Goal: Information Seeking & Learning: Learn about a topic

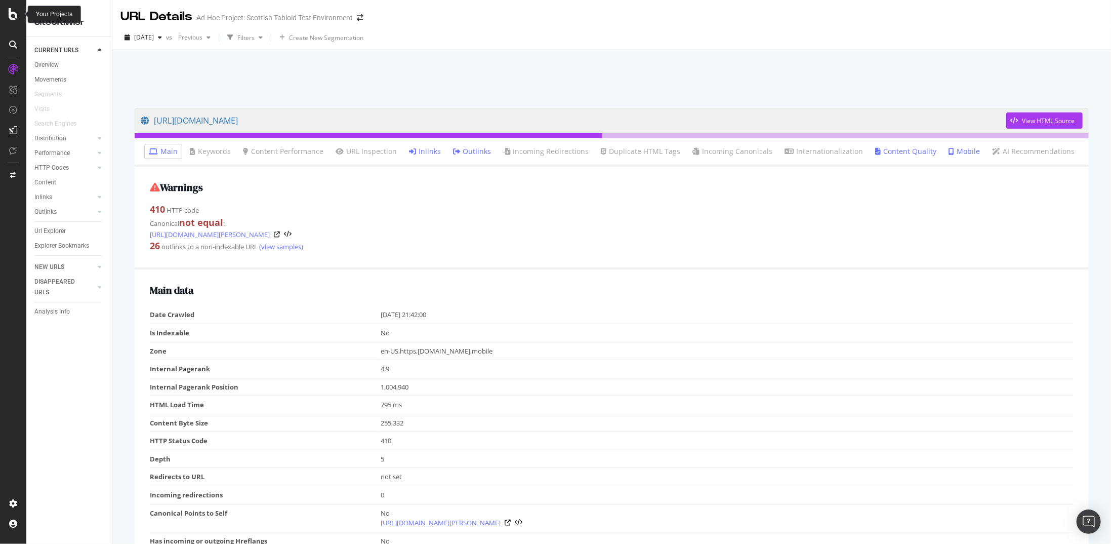
click at [16, 10] on icon at bounding box center [13, 14] width 9 height 12
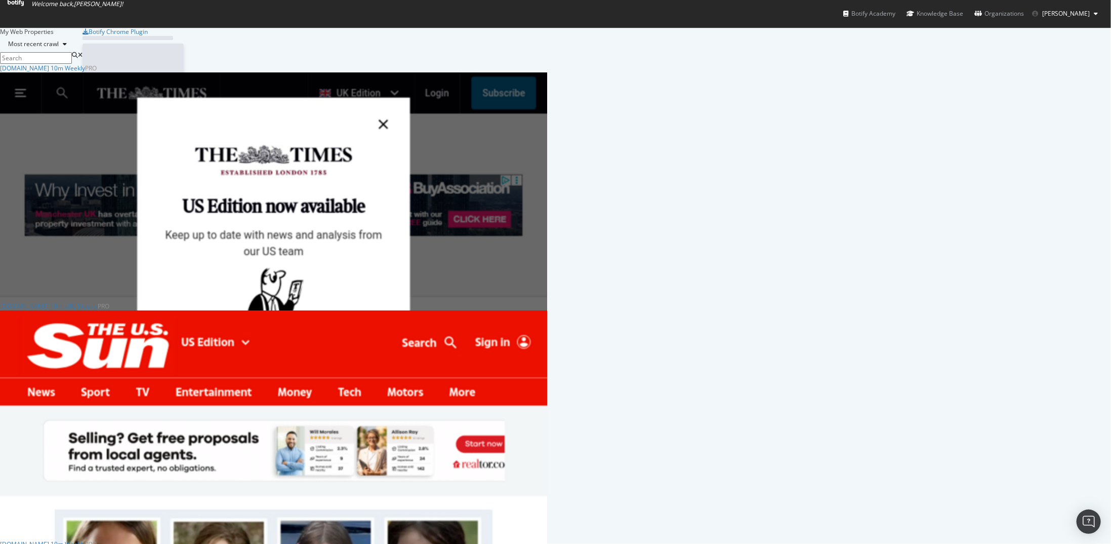
scroll to position [536, 1096]
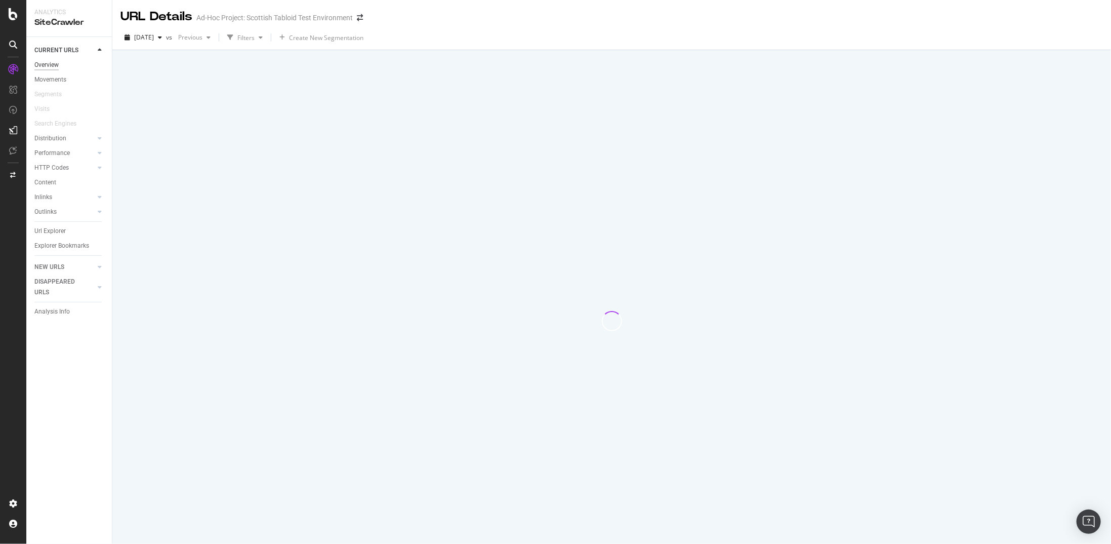
click at [48, 66] on div "Overview" at bounding box center [46, 65] width 24 height 11
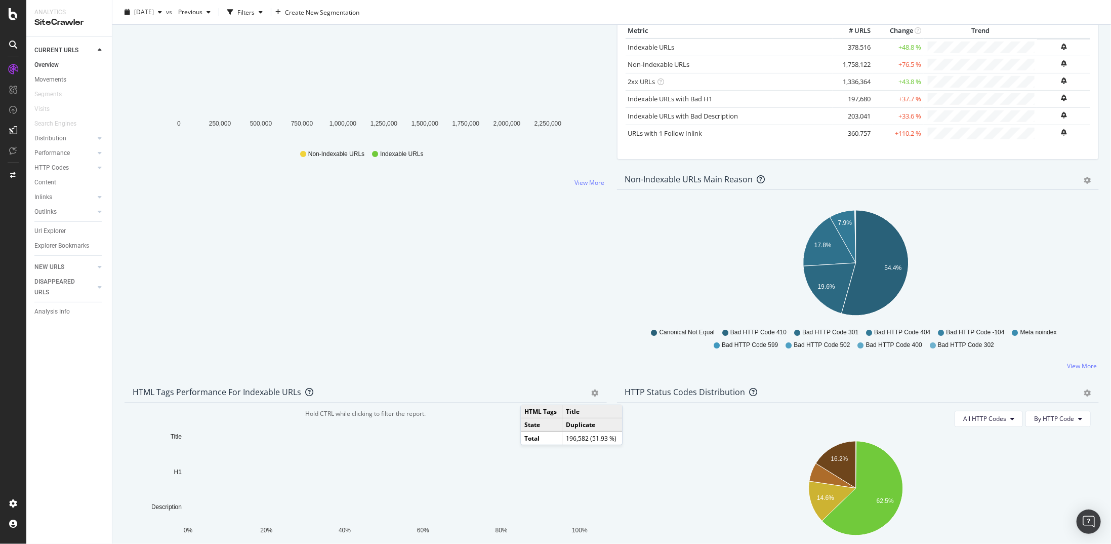
scroll to position [152, 0]
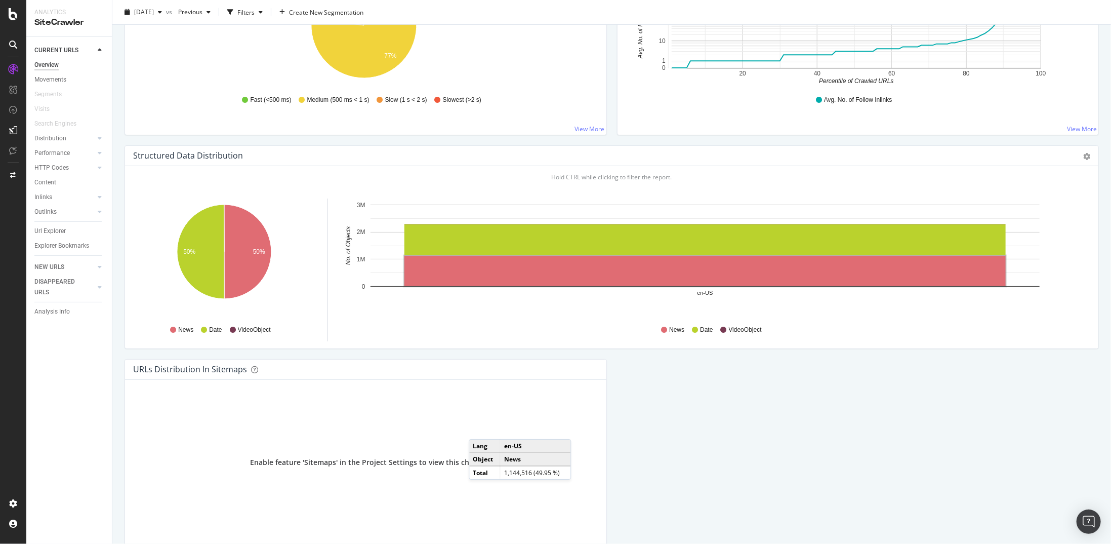
scroll to position [921, 0]
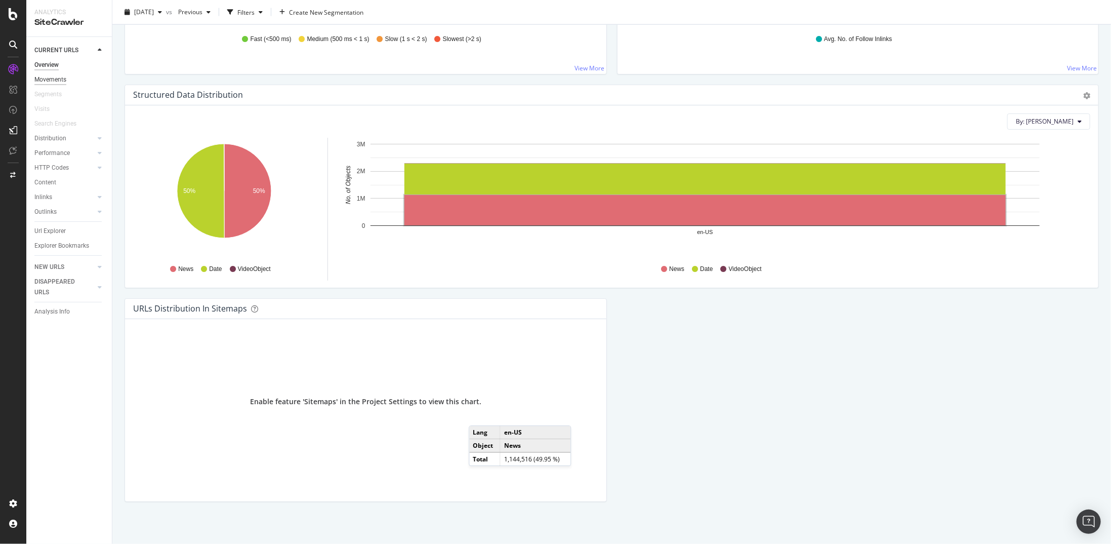
click at [60, 81] on div "Movements" at bounding box center [50, 79] width 32 height 11
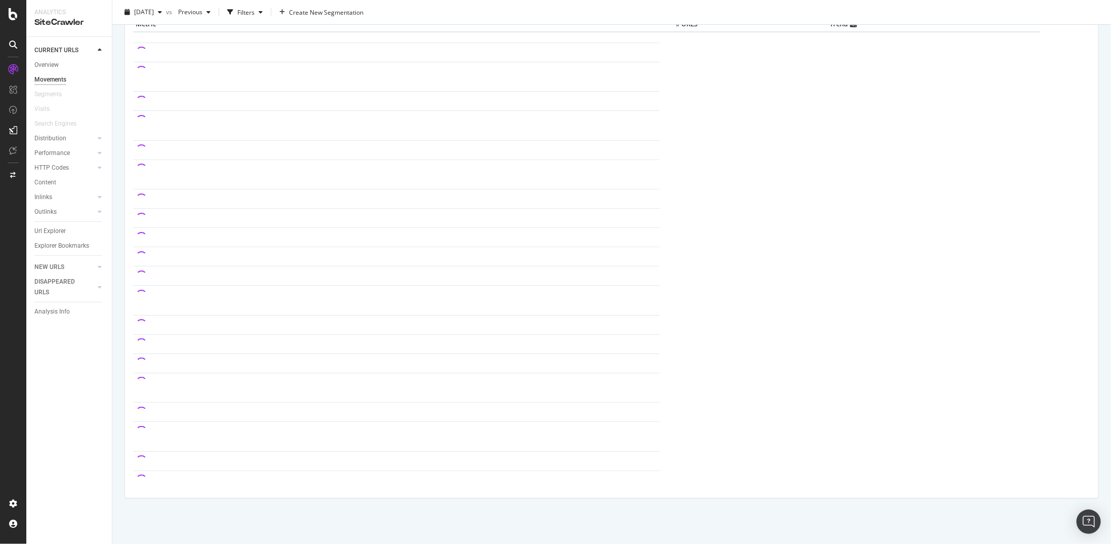
scroll to position [573, 0]
click at [60, 142] on div "Distribution" at bounding box center [50, 138] width 32 height 11
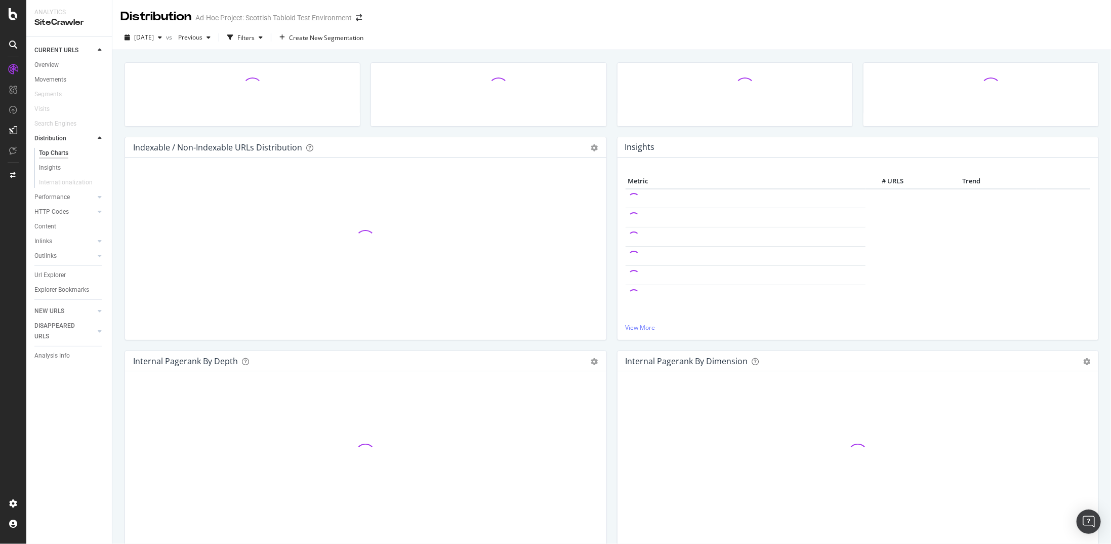
click at [60, 152] on div "Top Charts" at bounding box center [53, 153] width 29 height 11
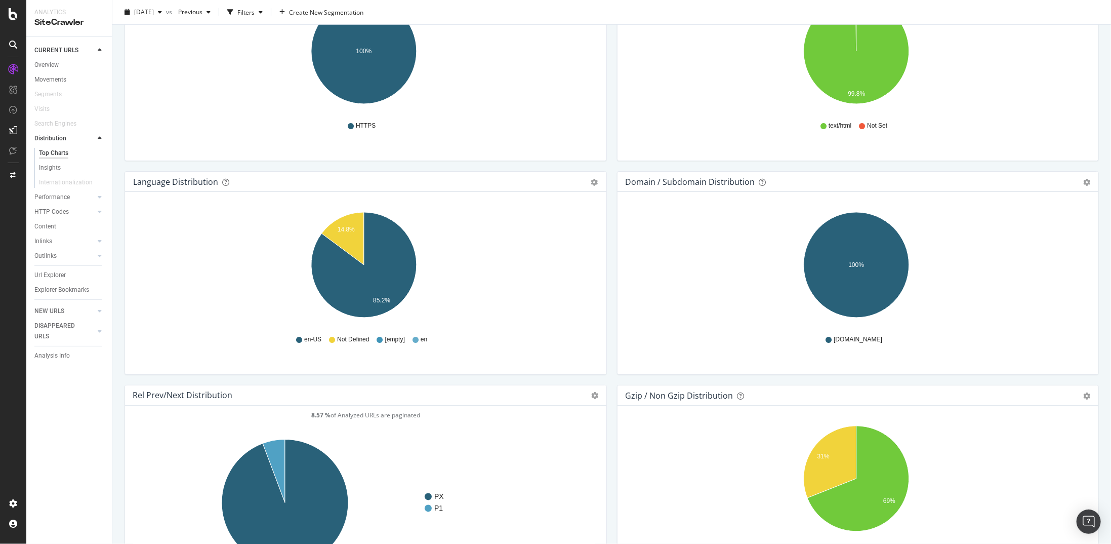
scroll to position [911, 0]
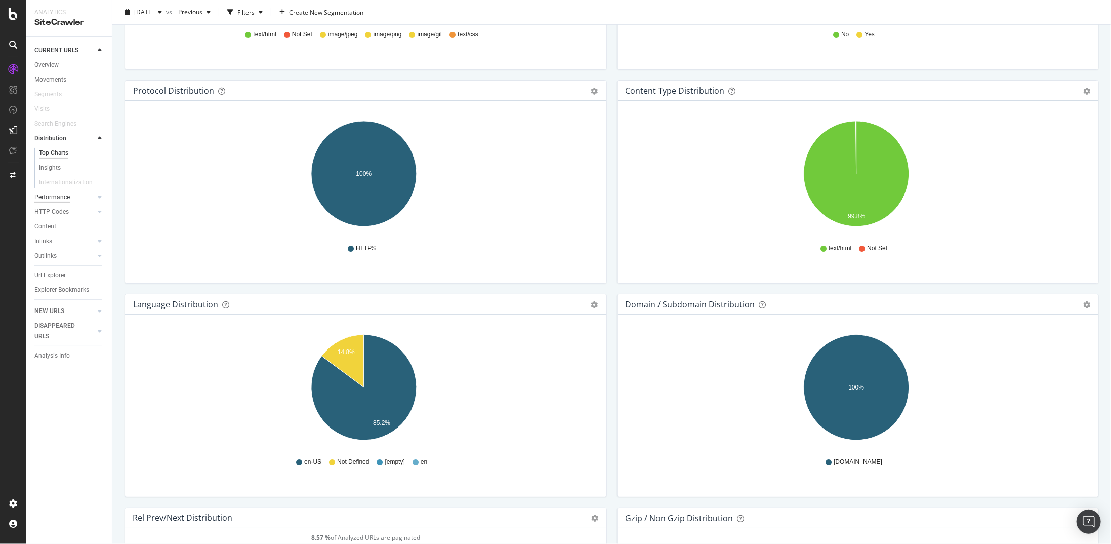
click at [51, 198] on div "Performance" at bounding box center [51, 197] width 35 height 11
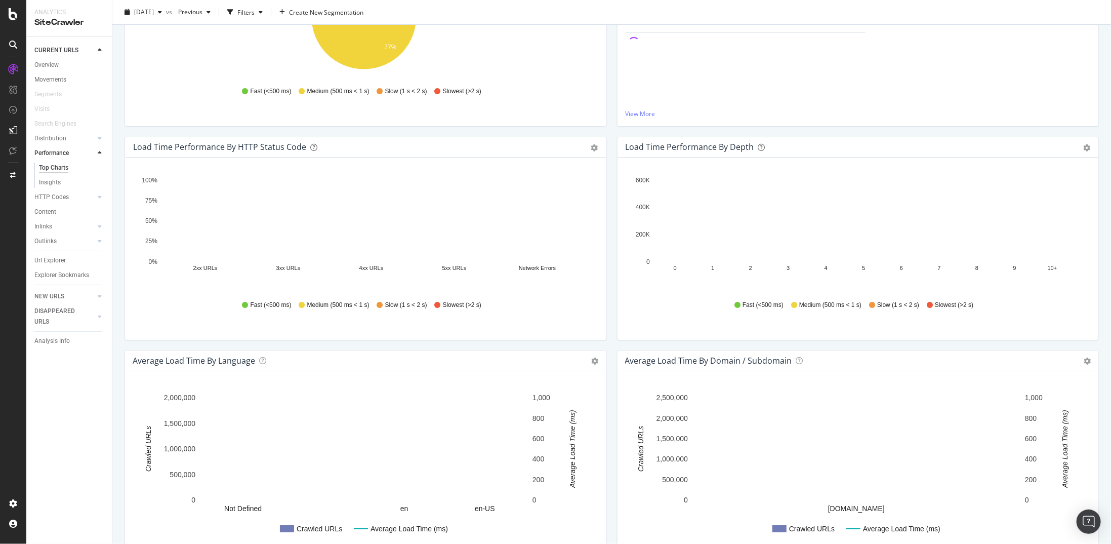
scroll to position [158, 0]
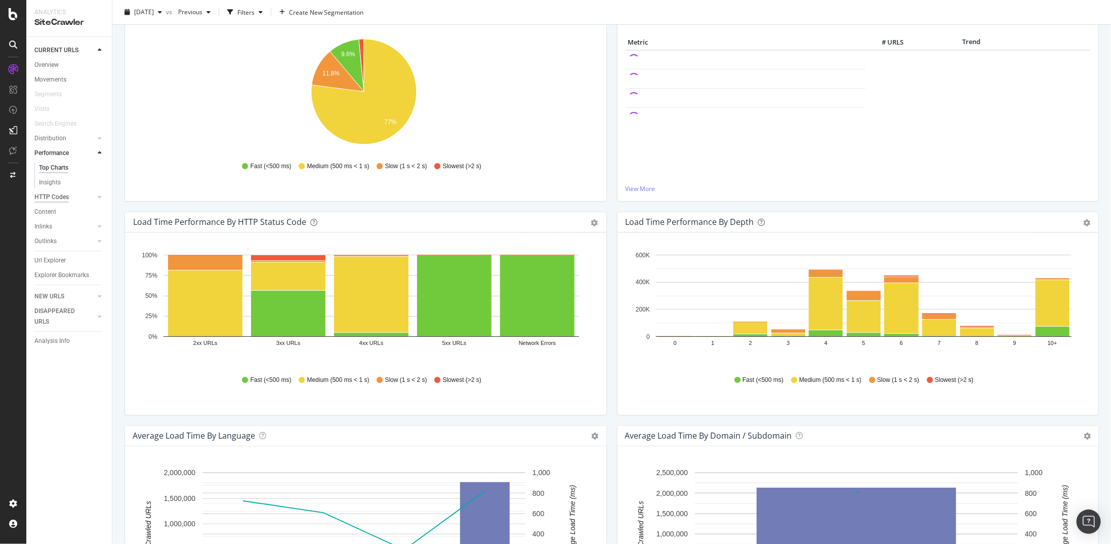
click at [64, 202] on div "HTTP Codes" at bounding box center [51, 197] width 34 height 11
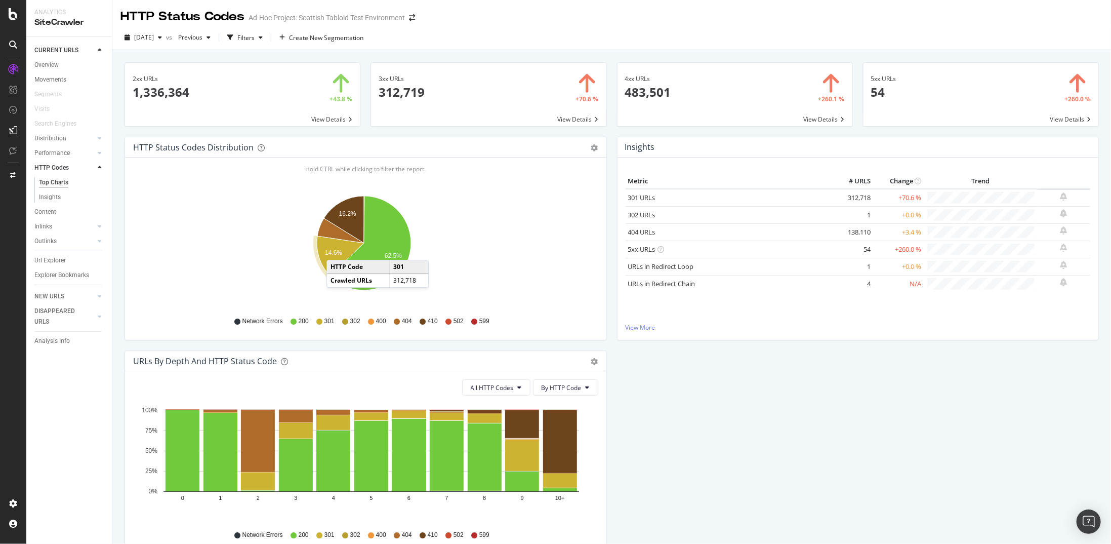
click at [337, 250] on text "14.6%" at bounding box center [333, 253] width 17 height 7
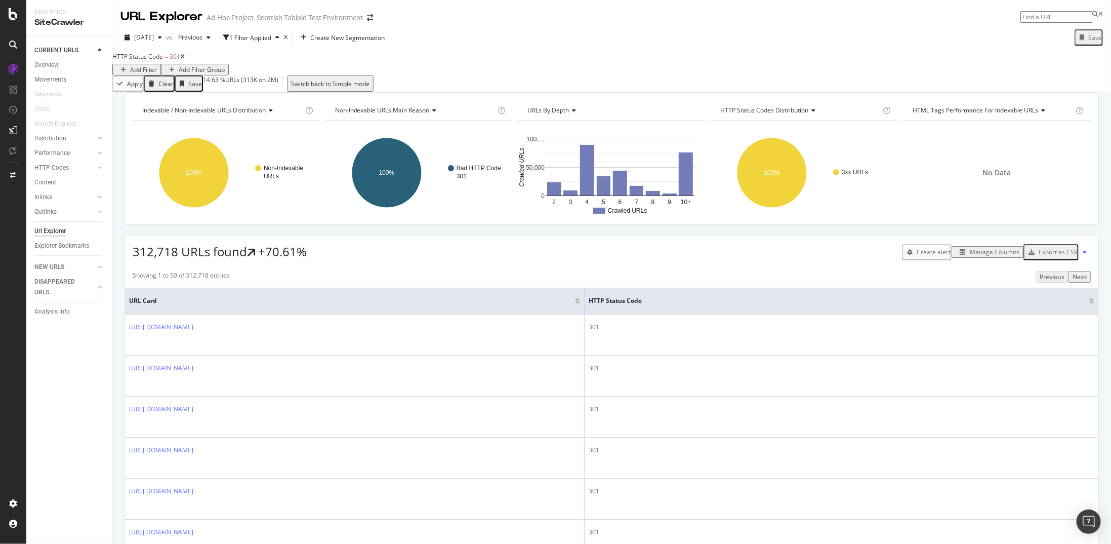
click at [229, 64] on div "Add Filter Add Filter Group" at bounding box center [170, 70] width 116 height 12
click at [157, 65] on div "Add Filter" at bounding box center [143, 69] width 27 height 9
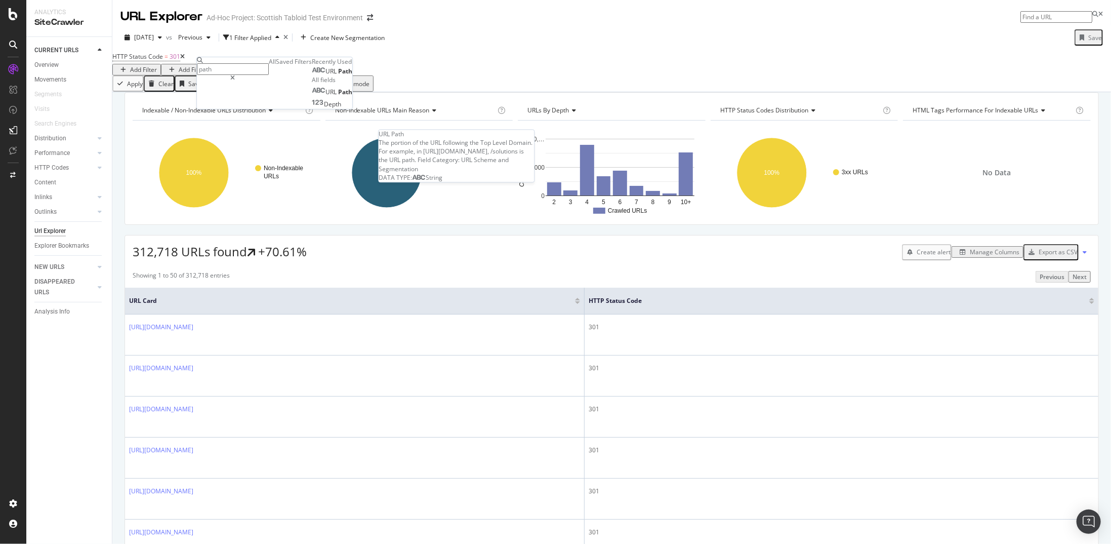
type input "path"
click at [312, 75] on div "URL Path" at bounding box center [332, 71] width 41 height 8
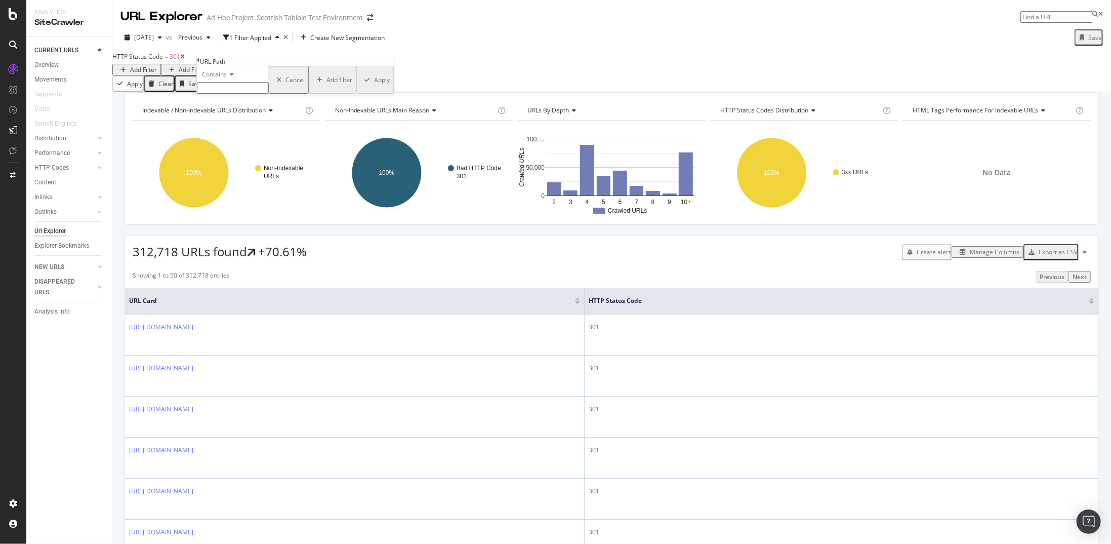
click at [231, 82] on div "Contains" at bounding box center [233, 74] width 72 height 16
click at [244, 167] on span "Doesn't contain" at bounding box center [222, 162] width 44 height 9
click at [227, 94] on input "text" at bounding box center [233, 88] width 72 height 12
type input "/page/"
click at [310, 100] on div "Doesn't contain /page/ Cancel Add filter Apply" at bounding box center [295, 83] width 197 height 34
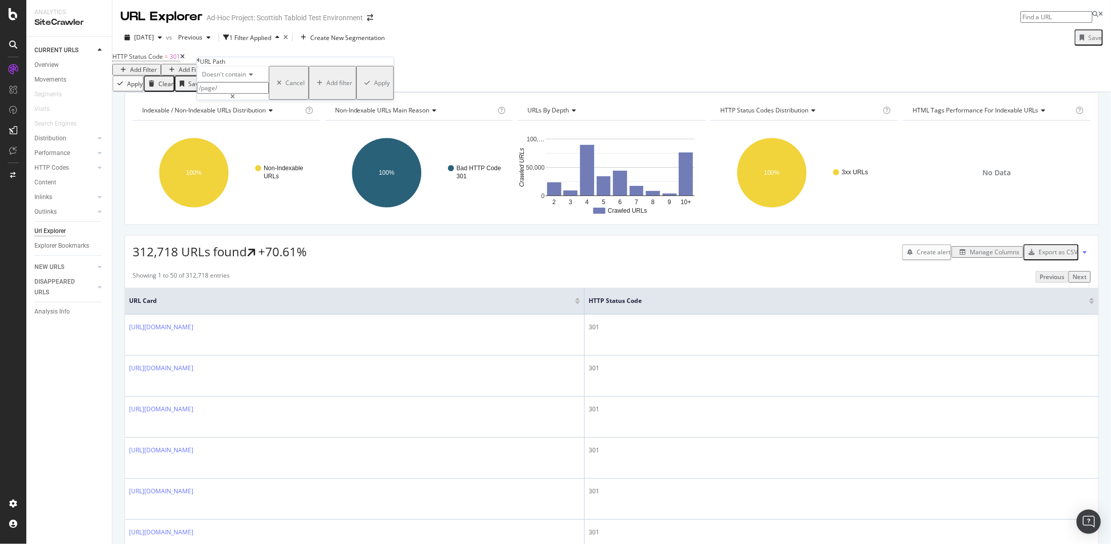
click at [374, 87] on div "Apply" at bounding box center [382, 82] width 16 height 9
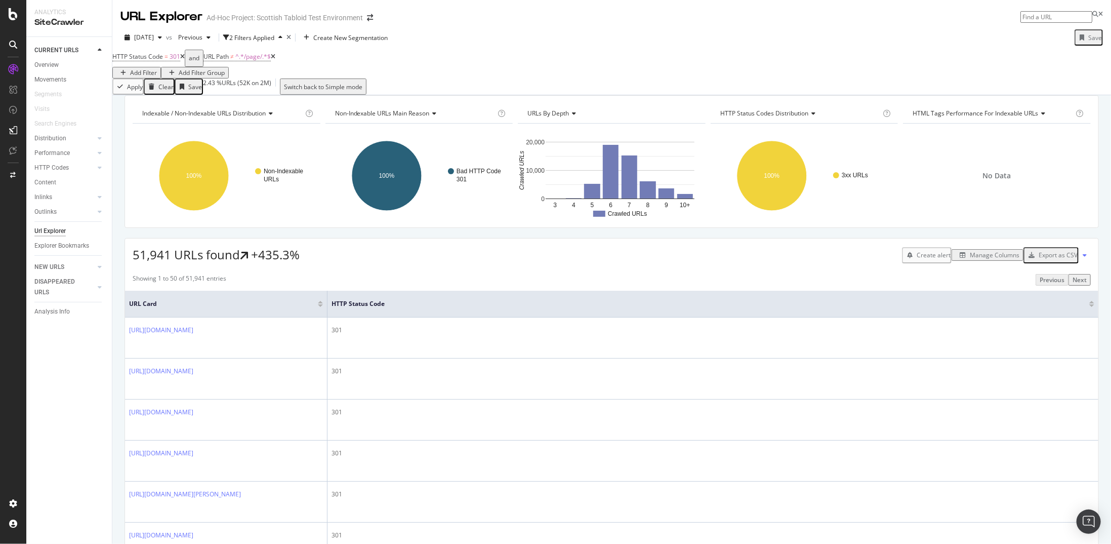
click at [1040, 259] on div "Export as CSV" at bounding box center [1058, 255] width 39 height 9
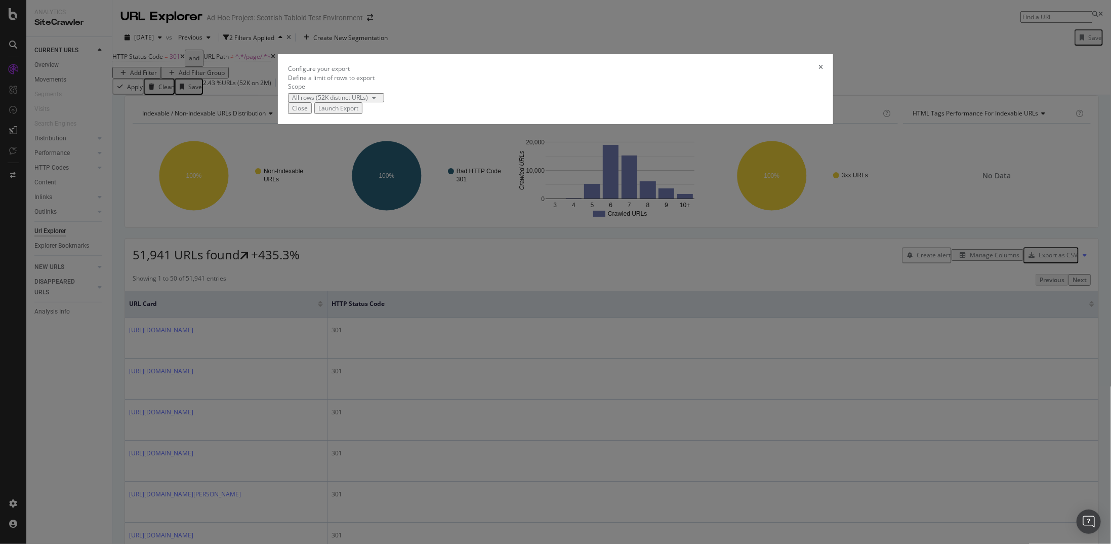
click at [358, 112] on div "Launch Export" at bounding box center [338, 108] width 40 height 9
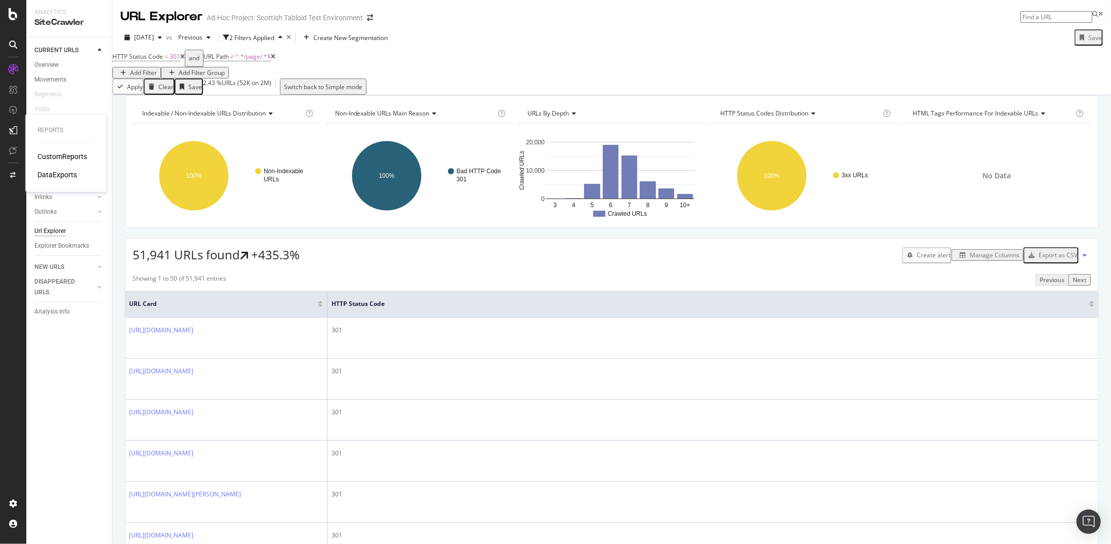
click at [59, 171] on div "DataExports" at bounding box center [56, 175] width 39 height 10
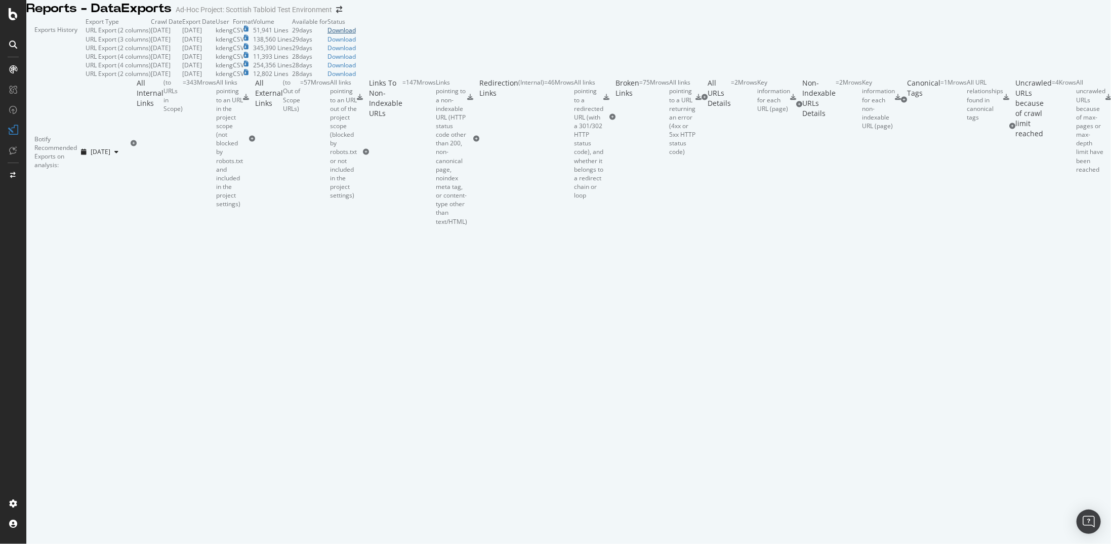
click at [356, 34] on div "Download" at bounding box center [342, 30] width 28 height 9
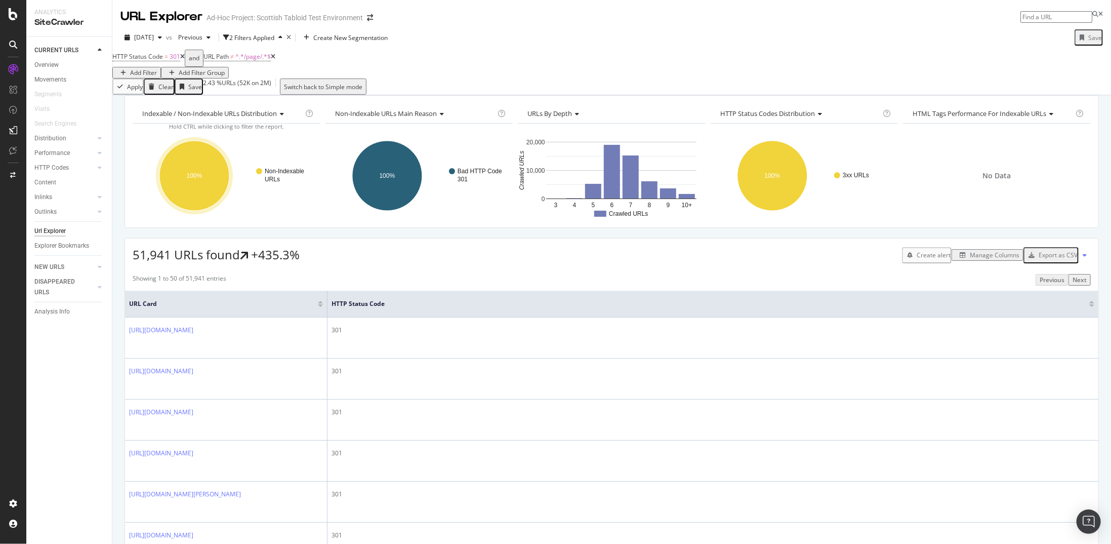
click at [984, 259] on div "Manage Columns" at bounding box center [995, 255] width 50 height 9
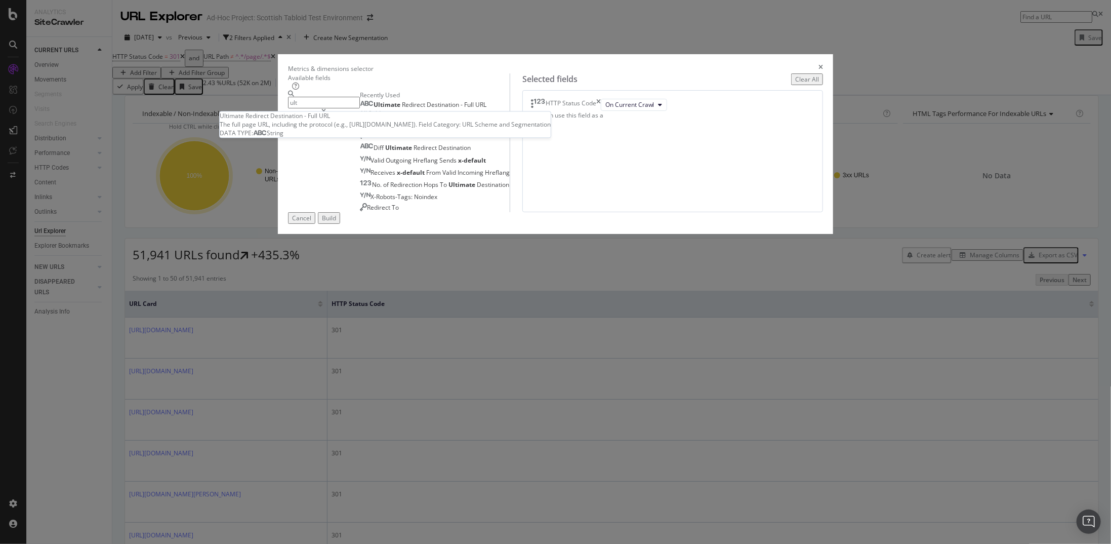
type input "ult"
click at [487, 109] on div "Ultimate Redirect Destination - Full URL" at bounding box center [423, 105] width 127 height 8
click at [336, 222] on div "Build" at bounding box center [329, 218] width 14 height 9
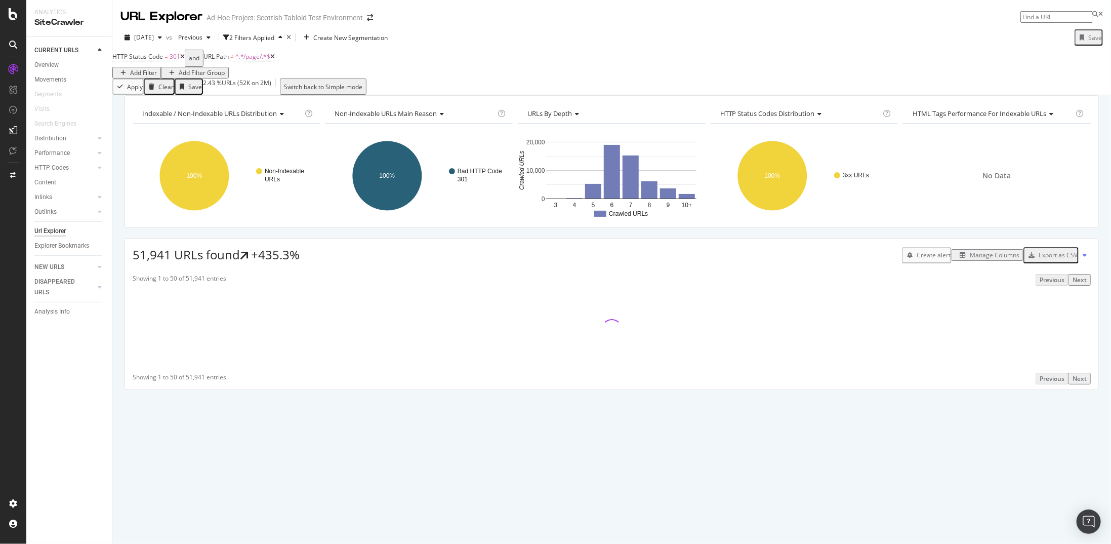
click at [998, 259] on div "Manage Columns" at bounding box center [995, 255] width 50 height 9
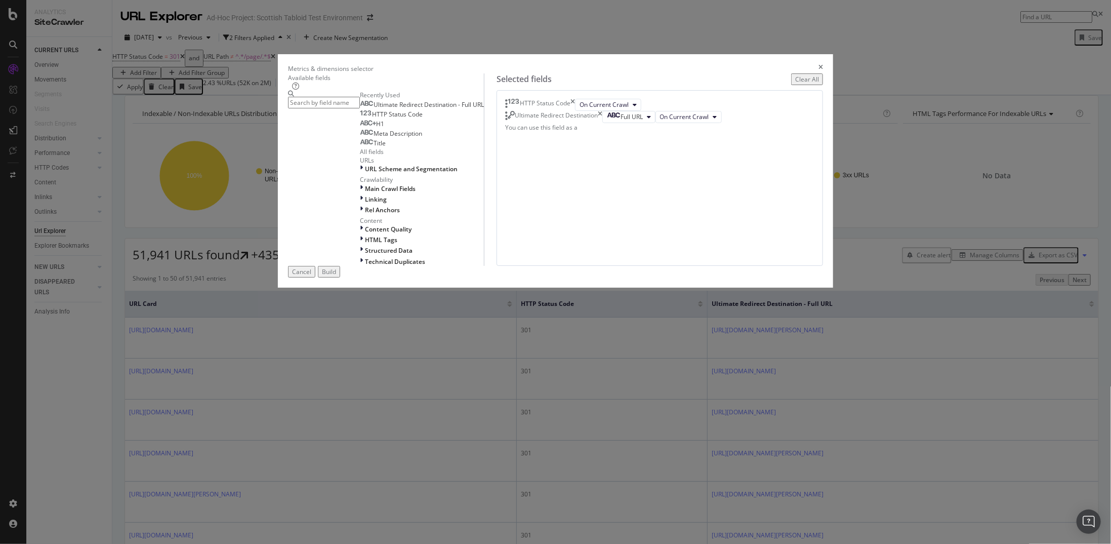
click at [819, 73] on icon "times" at bounding box center [821, 68] width 5 height 9
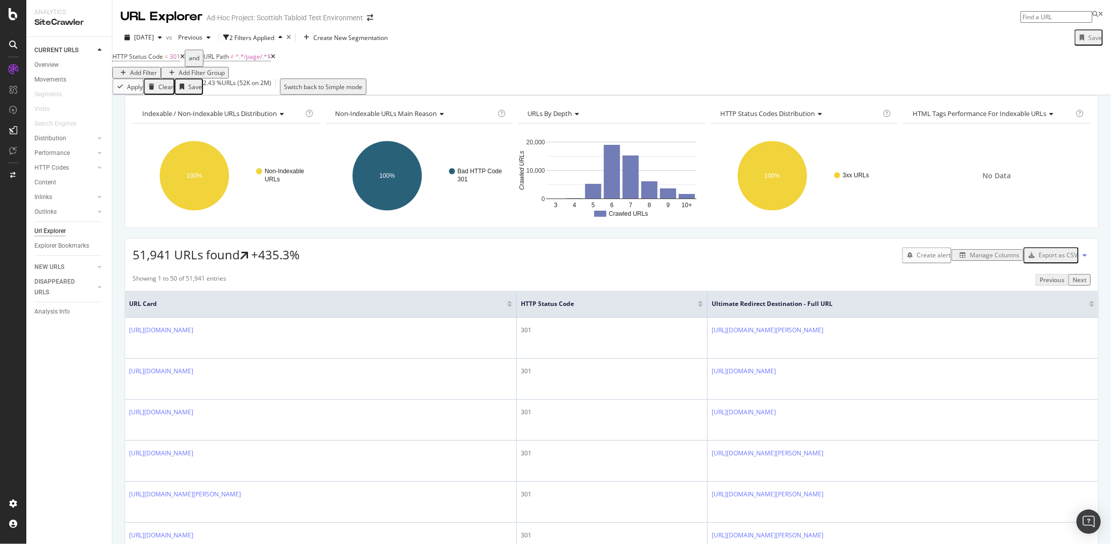
click at [157, 68] on div "Add Filter" at bounding box center [143, 72] width 27 height 9
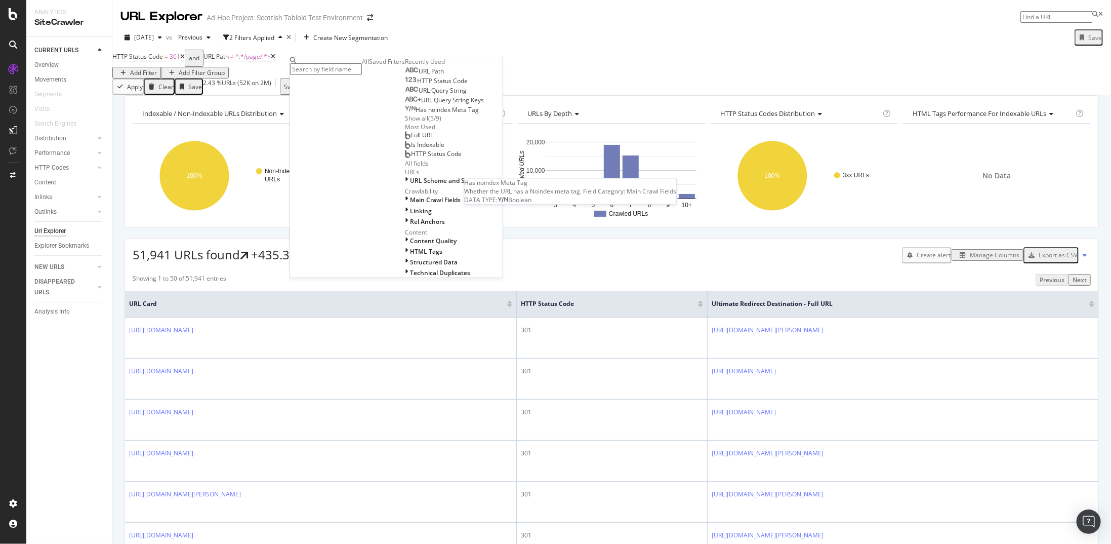
type input "3"
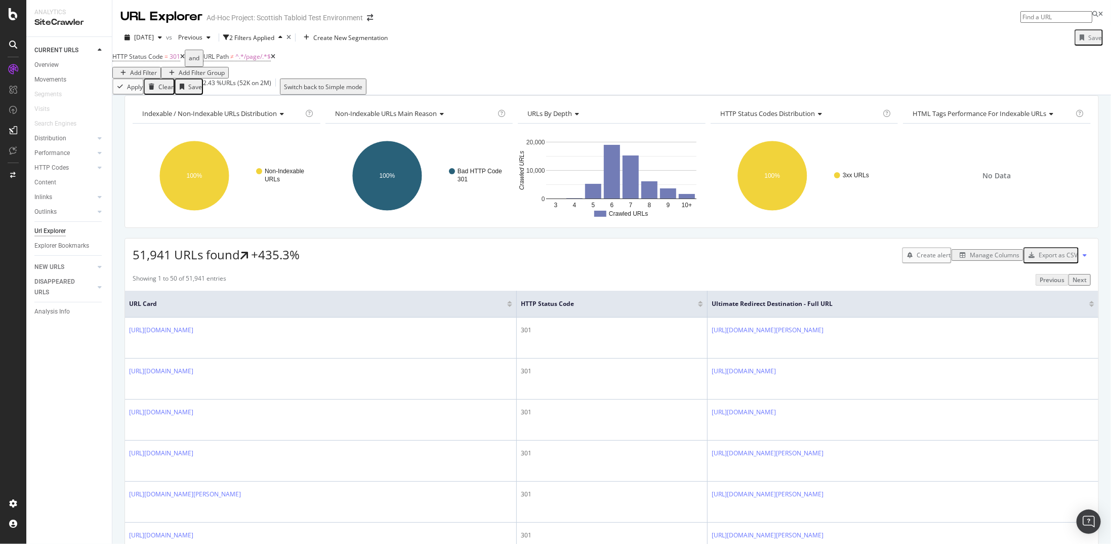
click at [529, 87] on div "Apply Clear Save 2.43 % URLs ( 52K on 2M ) Switch back to Simple mode" at bounding box center [611, 86] width 999 height 16
click at [275, 60] on icon at bounding box center [273, 57] width 5 height 6
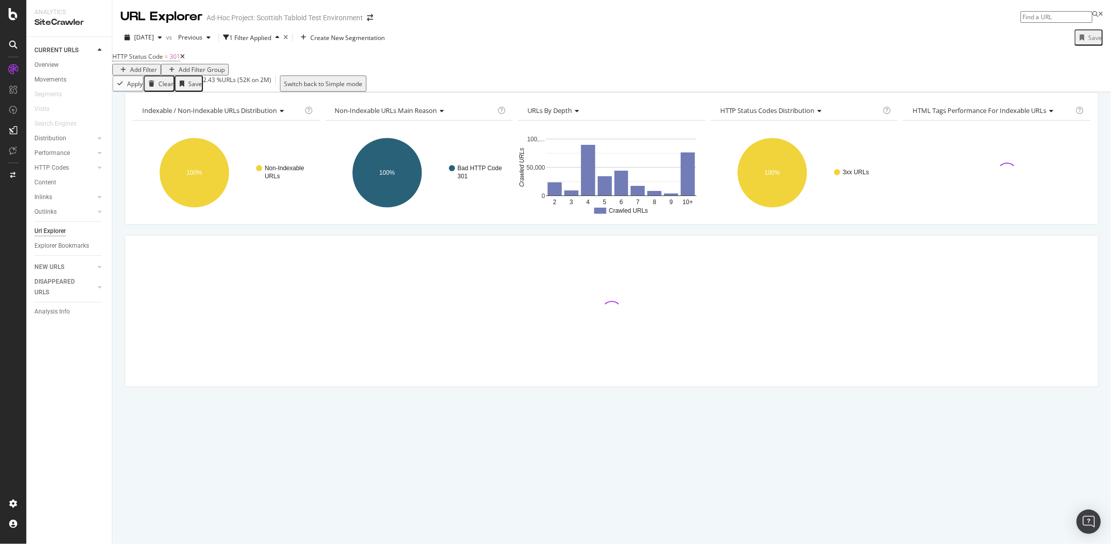
click at [157, 65] on div "Add Filter" at bounding box center [143, 69] width 27 height 9
type input "3"
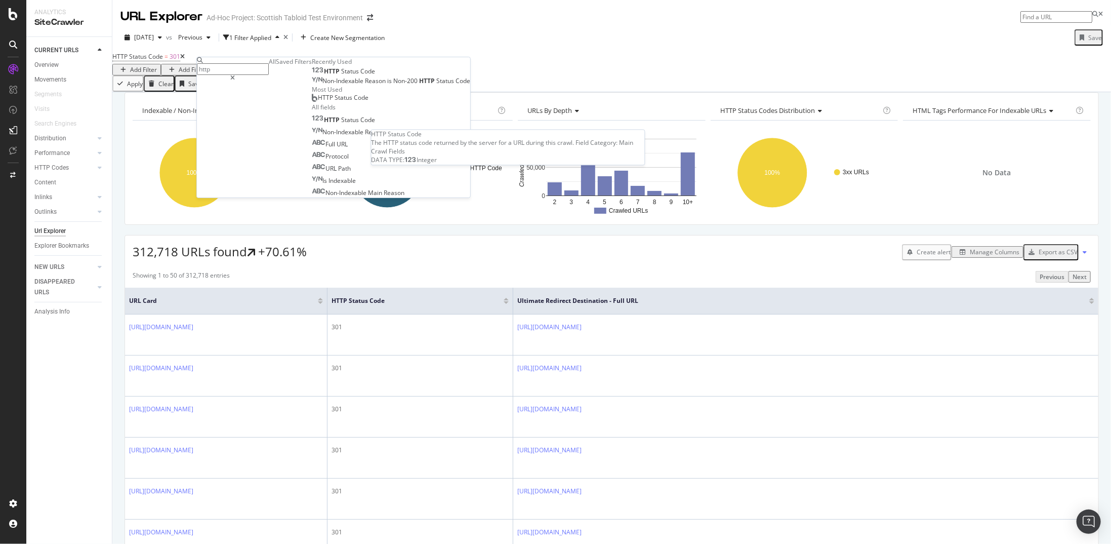
type input "http"
click at [341, 75] on span "Status" at bounding box center [350, 71] width 19 height 9
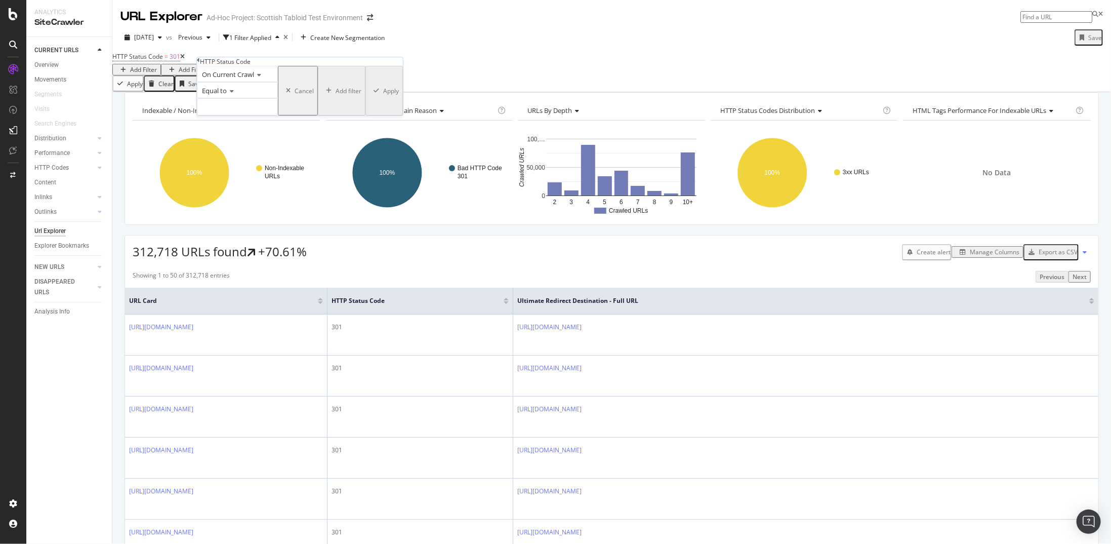
click at [227, 95] on span "Equal to" at bounding box center [214, 90] width 25 height 9
click at [252, 109] on div "Equal to" at bounding box center [237, 103] width 80 height 11
click at [250, 115] on input "number" at bounding box center [237, 106] width 81 height 17
click at [378, 92] on div "Apply Clear Save 14.63 % URLs ( 313K on 2M ) Switch back to Simple mode" at bounding box center [611, 83] width 999 height 16
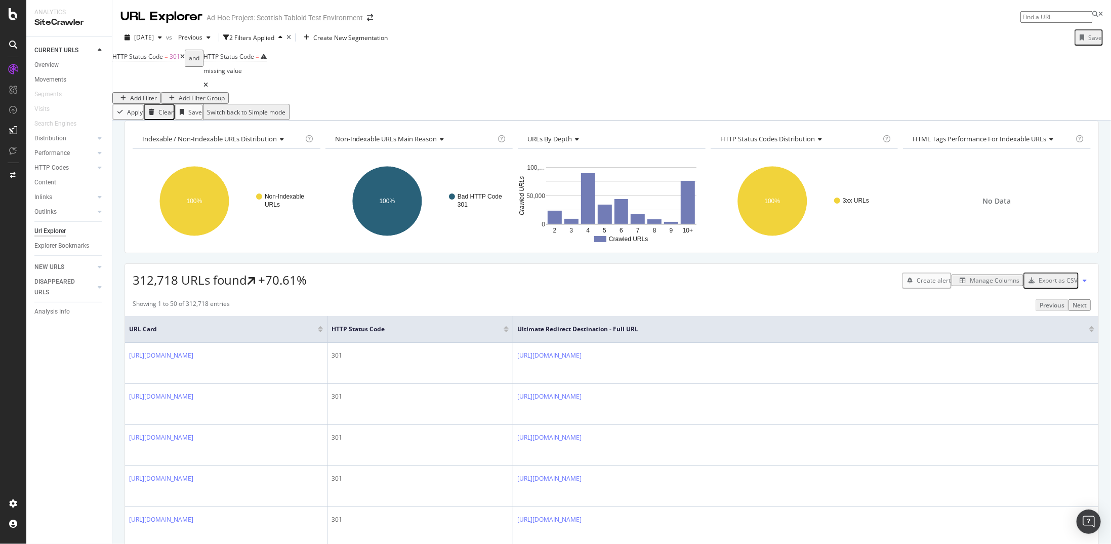
click at [208, 82] on icon at bounding box center [206, 85] width 5 height 6
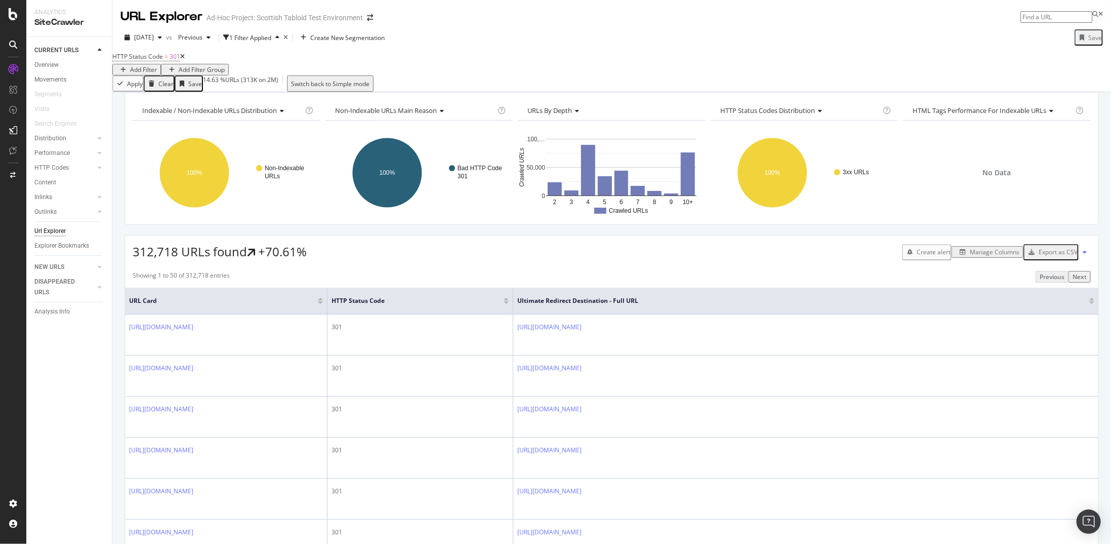
click at [157, 65] on div "Add Filter" at bounding box center [143, 69] width 27 height 9
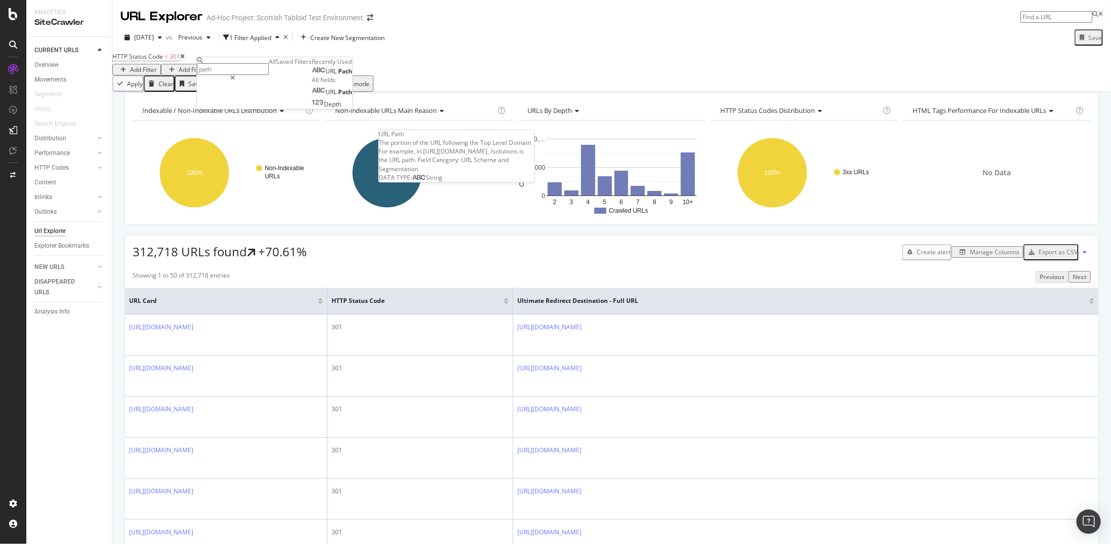
type input "path"
click at [326, 75] on span "URL" at bounding box center [332, 71] width 13 height 9
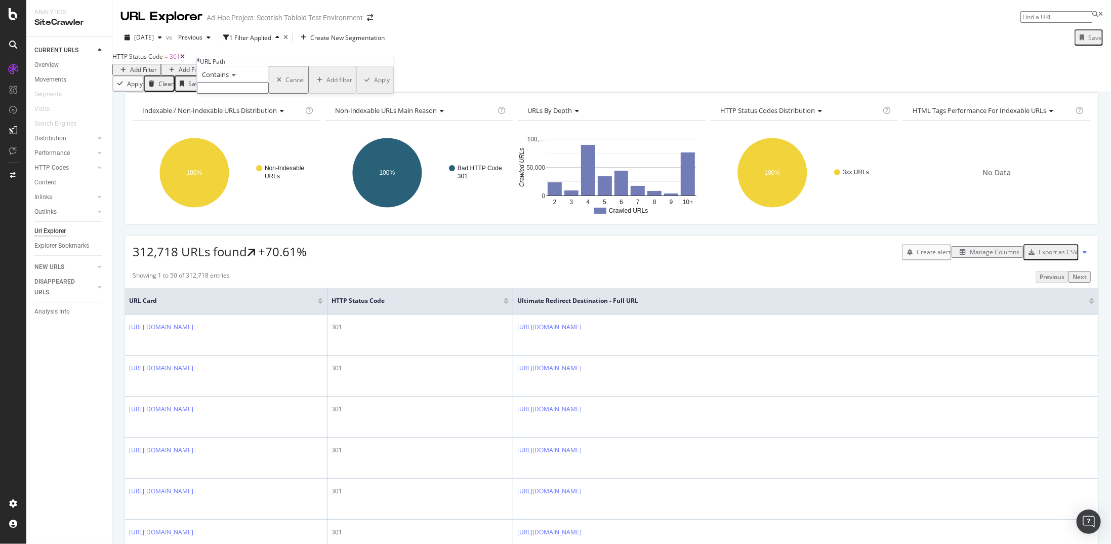
click at [231, 82] on div "Contains" at bounding box center [233, 74] width 72 height 16
click at [236, 145] on span "Doesn't end with" at bounding box center [223, 141] width 47 height 9
click at [251, 79] on span "Doesn't end with" at bounding box center [227, 74] width 51 height 9
click at [236, 167] on span "Doesn't contain" at bounding box center [222, 162] width 44 height 9
click at [260, 94] on input "text" at bounding box center [233, 88] width 72 height 12
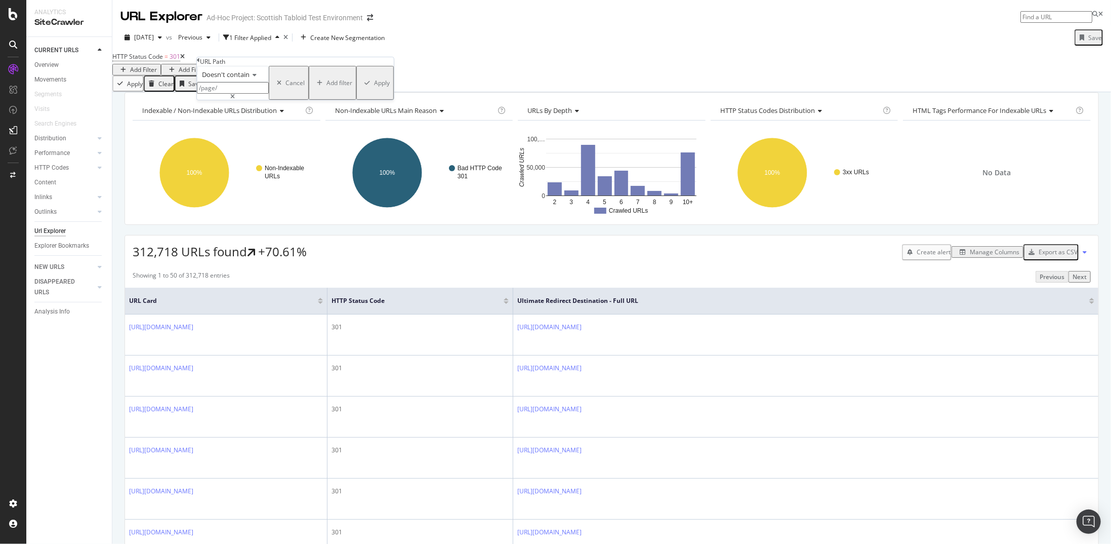
type input "/page/"
click at [360, 86] on div "button" at bounding box center [367, 83] width 14 height 6
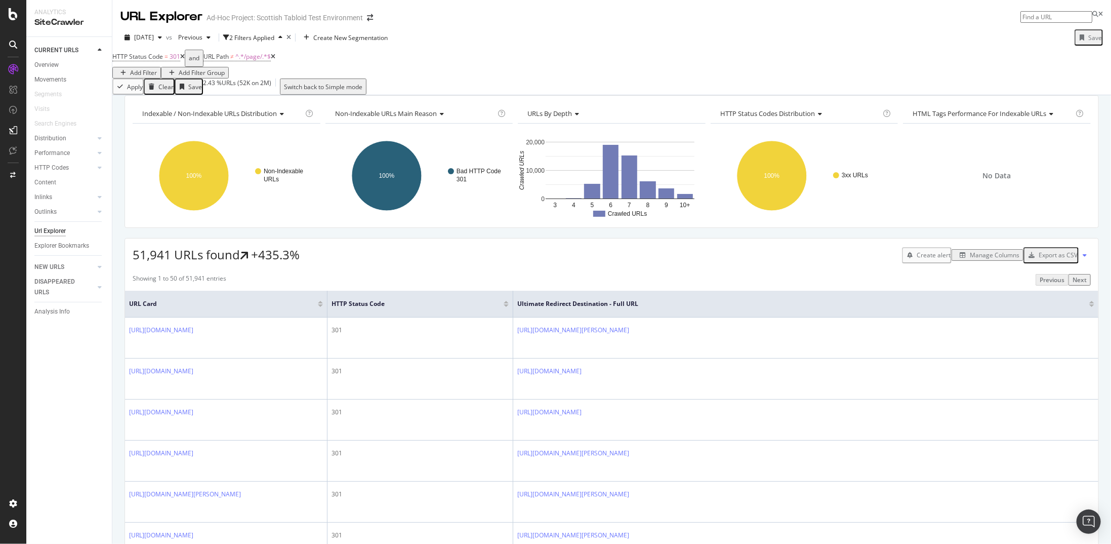
click at [1001, 259] on div "Manage Columns" at bounding box center [995, 255] width 50 height 9
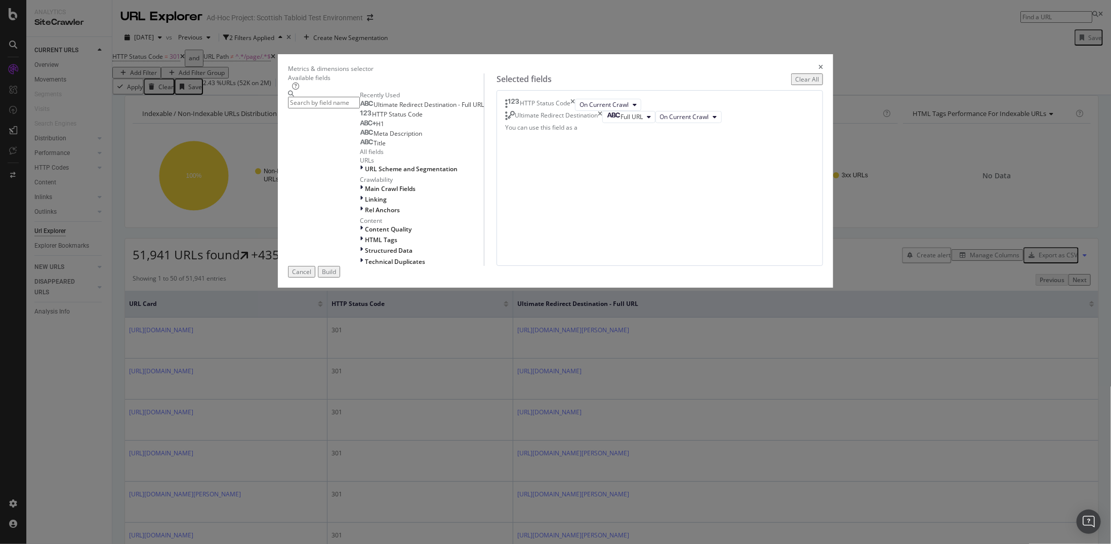
click at [575, 111] on icon "times" at bounding box center [573, 105] width 5 height 12
click at [336, 276] on div "Build" at bounding box center [329, 271] width 14 height 9
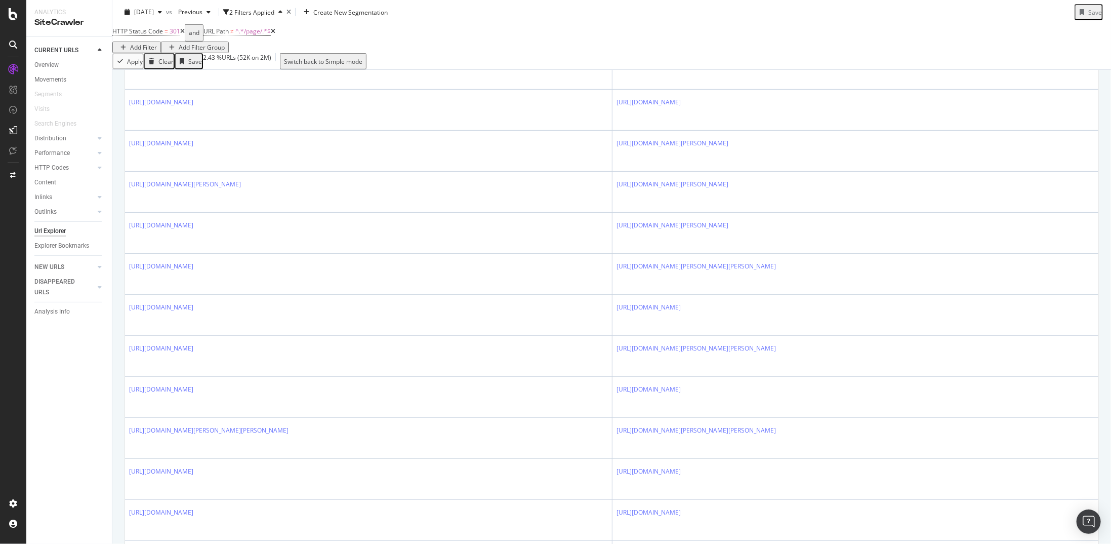
scroll to position [173, 0]
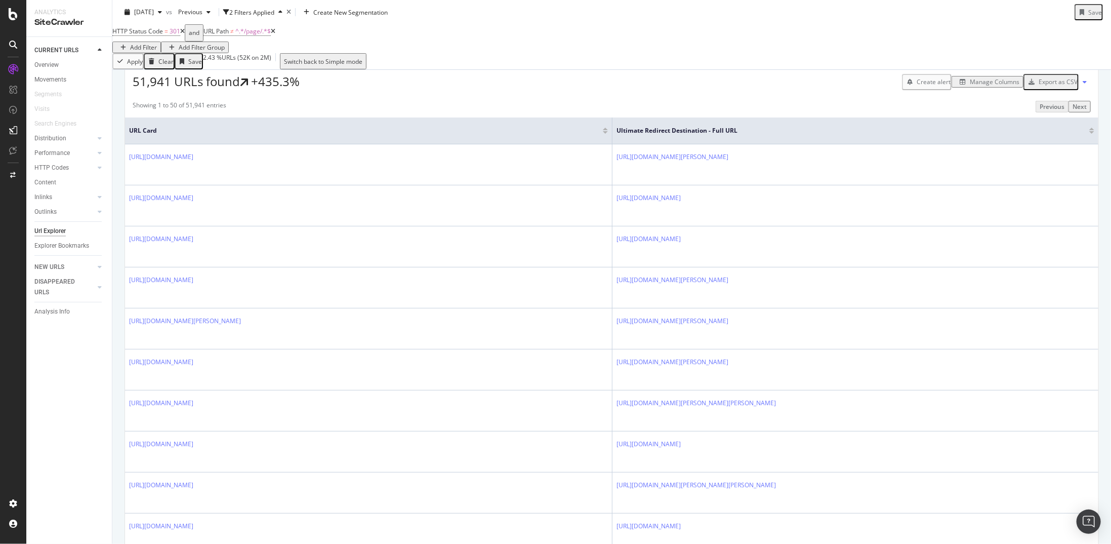
click at [157, 43] on div "Add Filter" at bounding box center [143, 47] width 27 height 9
click at [431, 50] on span "Path" at bounding box center [438, 46] width 14 height 9
click at [338, 68] on div "Contains Cancel Add filter Apply" at bounding box center [388, 55] width 197 height 28
click at [337, 68] on input "text" at bounding box center [326, 63] width 72 height 12
type input "//"
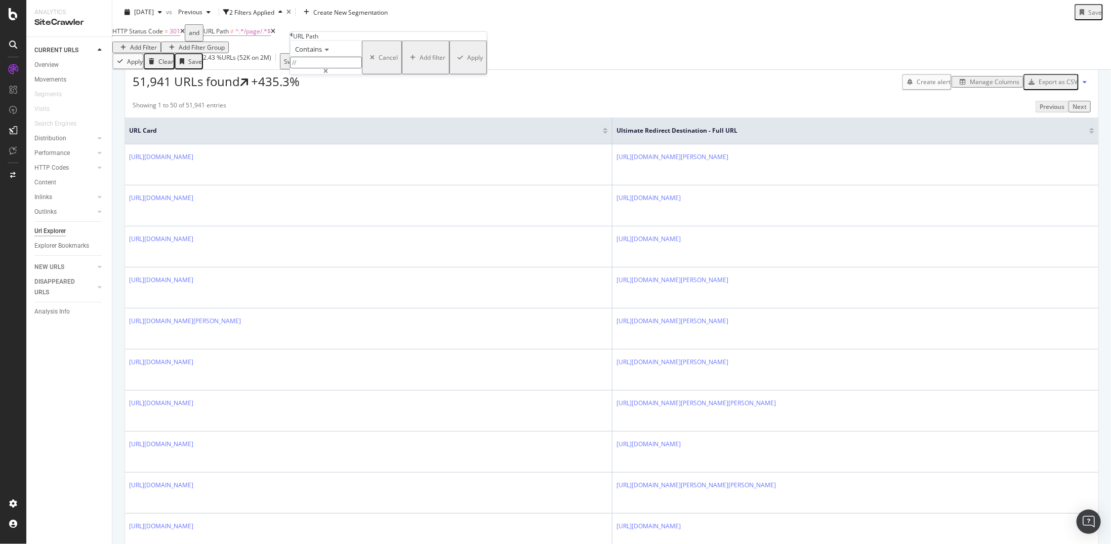
click at [454, 73] on div "Apply" at bounding box center [468, 57] width 29 height 31
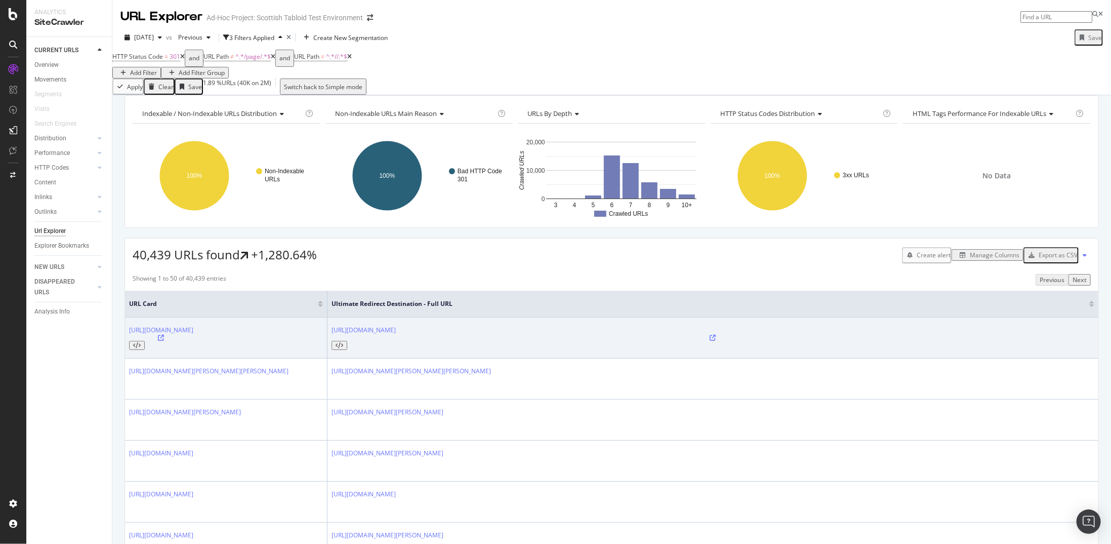
click at [165, 341] on icon at bounding box center [161, 338] width 6 height 6
click at [193, 334] on link "https://thescottishsun.gtabloiddev.dowjones.io/football///7509944/betting-offer…" at bounding box center [161, 330] width 64 height 9
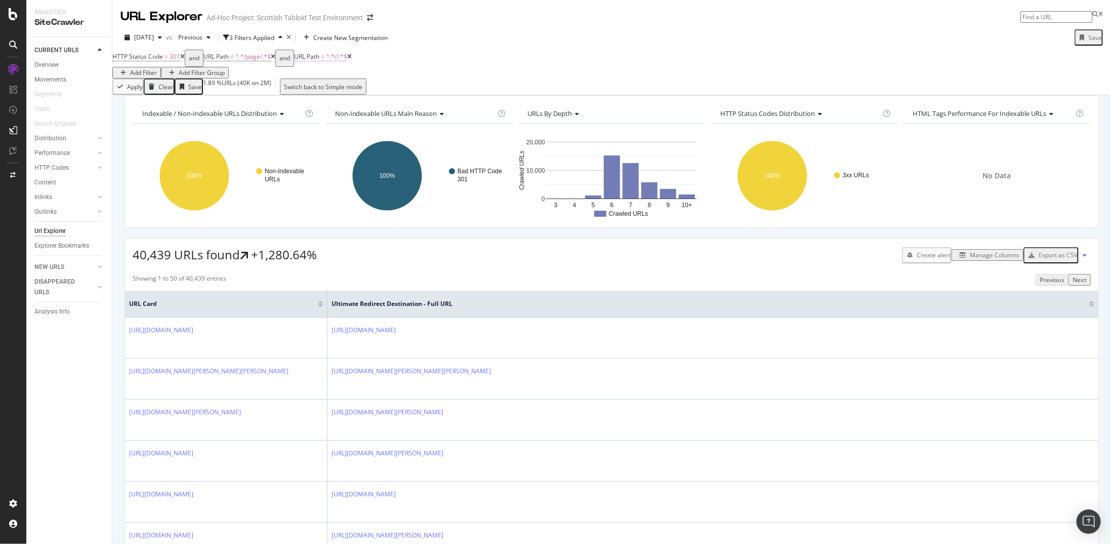
click at [346, 61] on span "^.*//.*$" at bounding box center [336, 56] width 21 height 9
click at [344, 80] on div "Contains" at bounding box center [343, 72] width 72 height 16
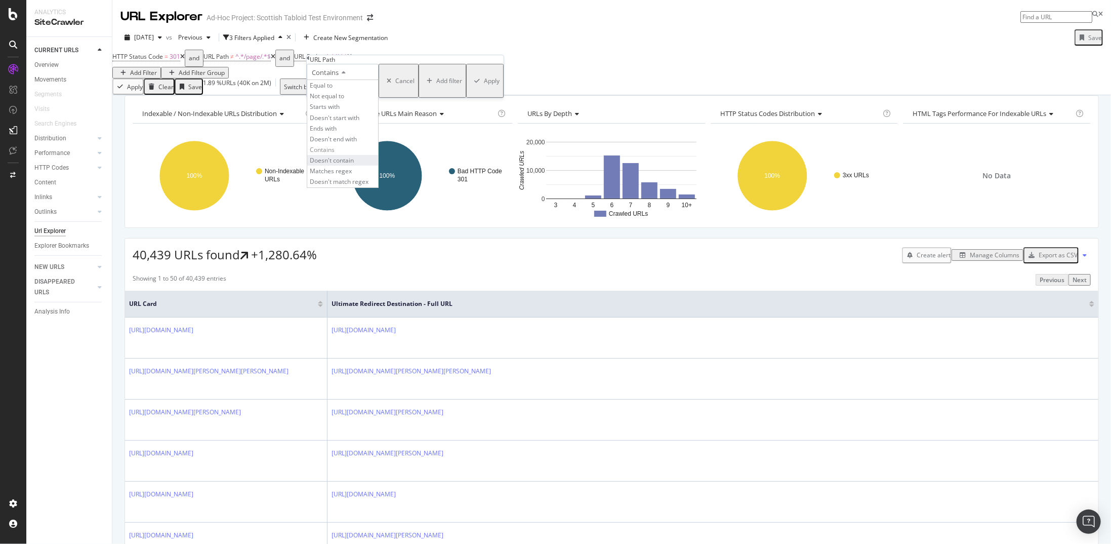
click at [352, 165] on span "Doesn't contain" at bounding box center [332, 160] width 44 height 9
click at [484, 85] on div "Apply" at bounding box center [492, 80] width 16 height 9
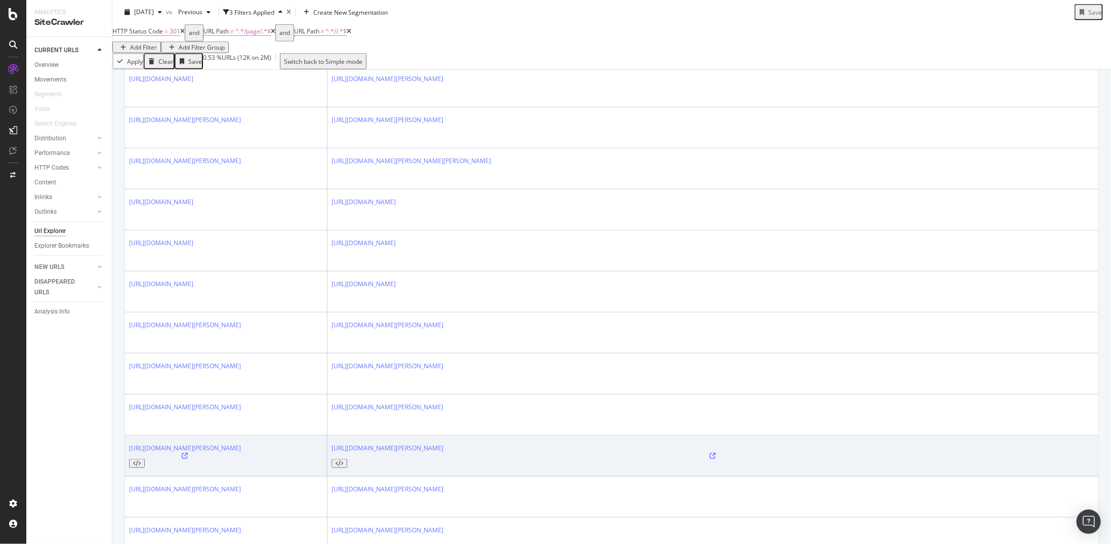
scroll to position [810, 0]
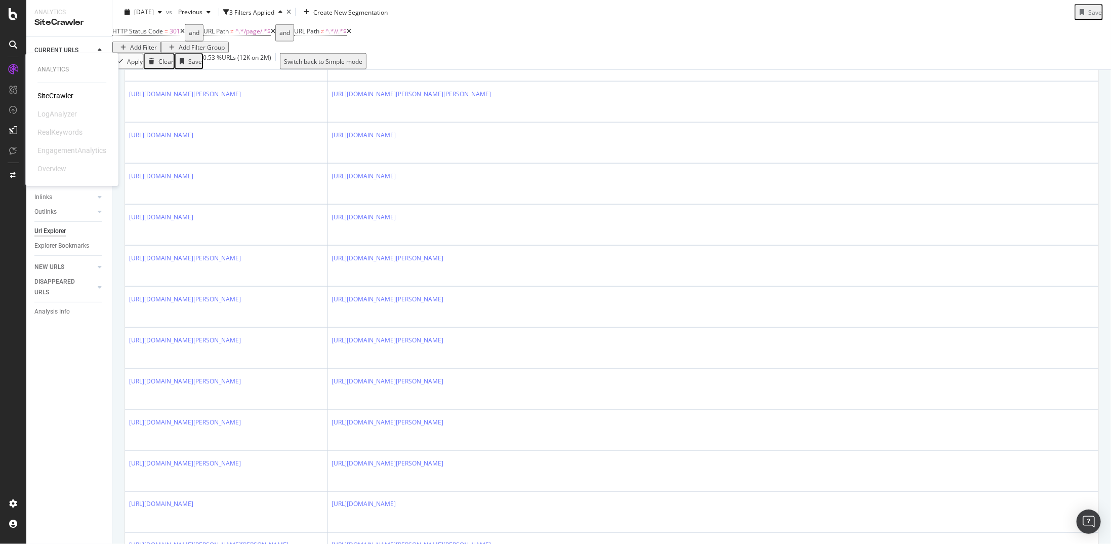
click at [45, 94] on div "SiteCrawler" at bounding box center [55, 96] width 36 height 10
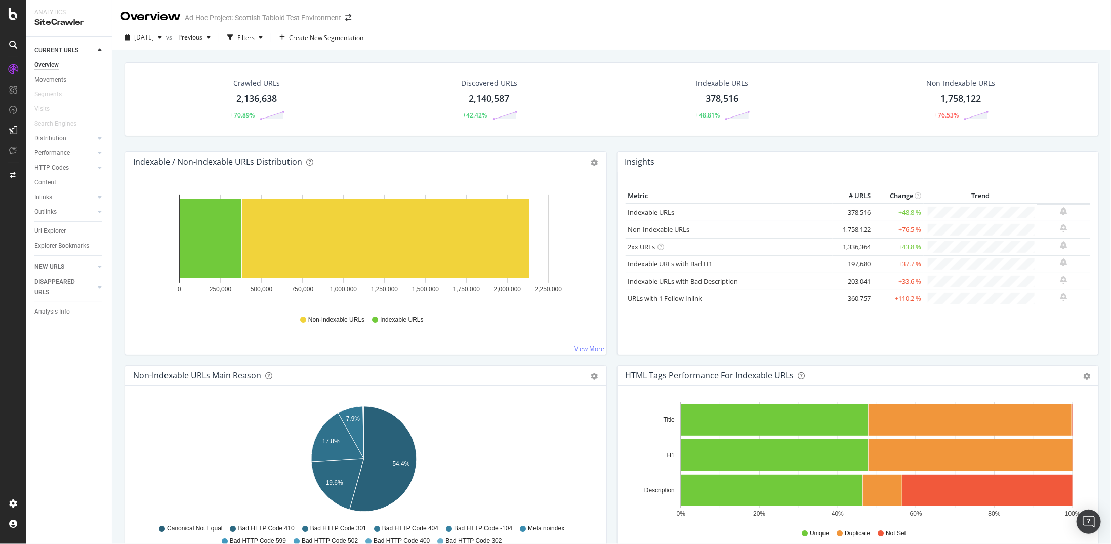
scroll to position [304, 0]
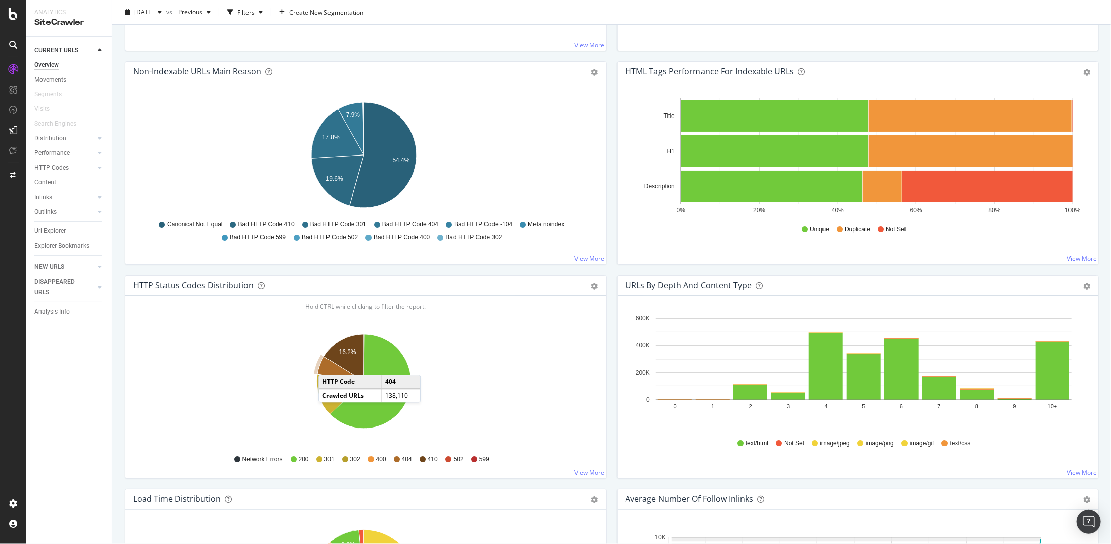
click at [329, 363] on icon "A chart." at bounding box center [340, 368] width 47 height 25
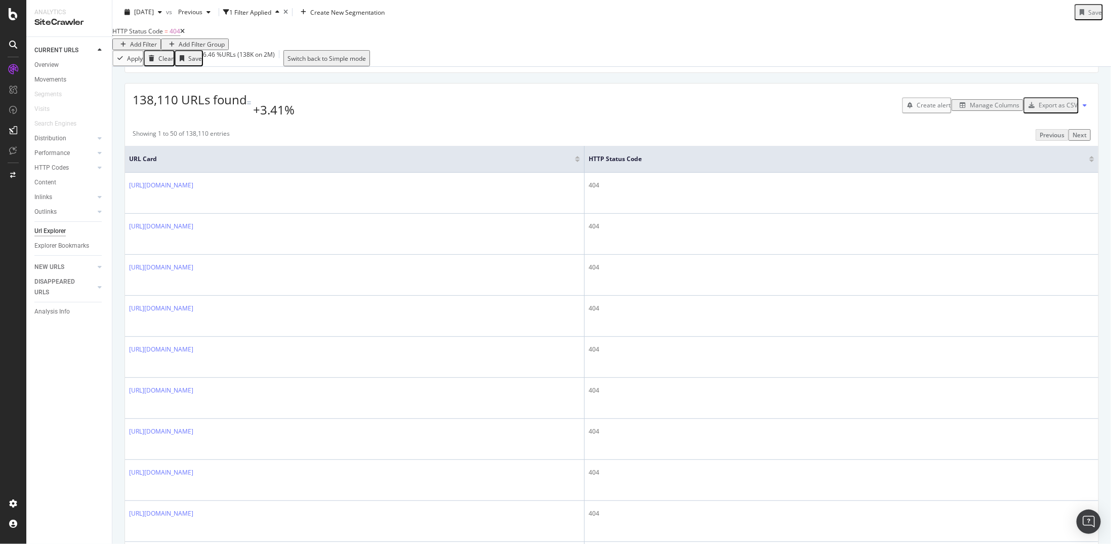
scroll to position [51, 0]
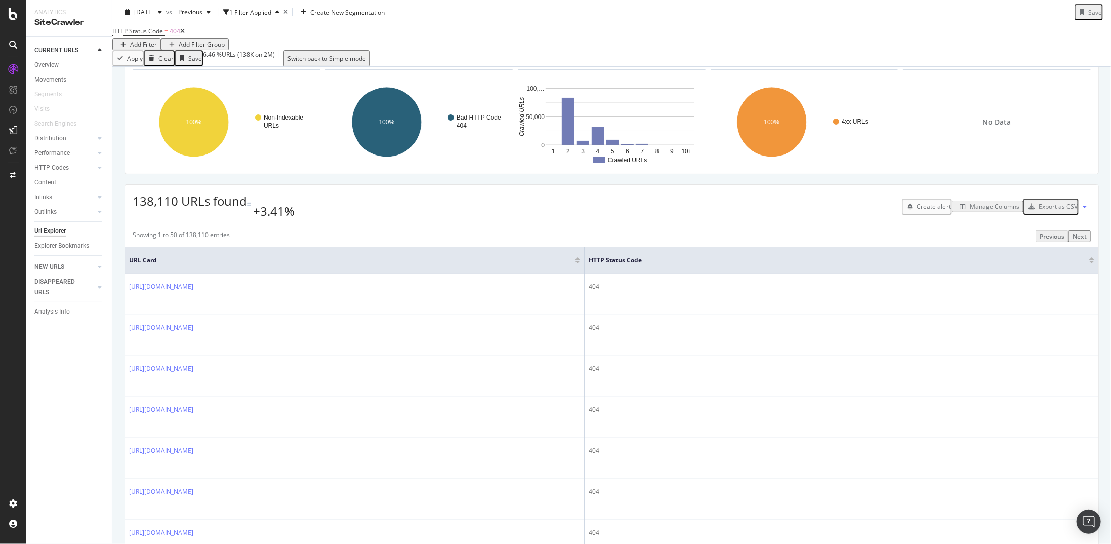
click at [157, 41] on div "Add Filter" at bounding box center [143, 44] width 27 height 9
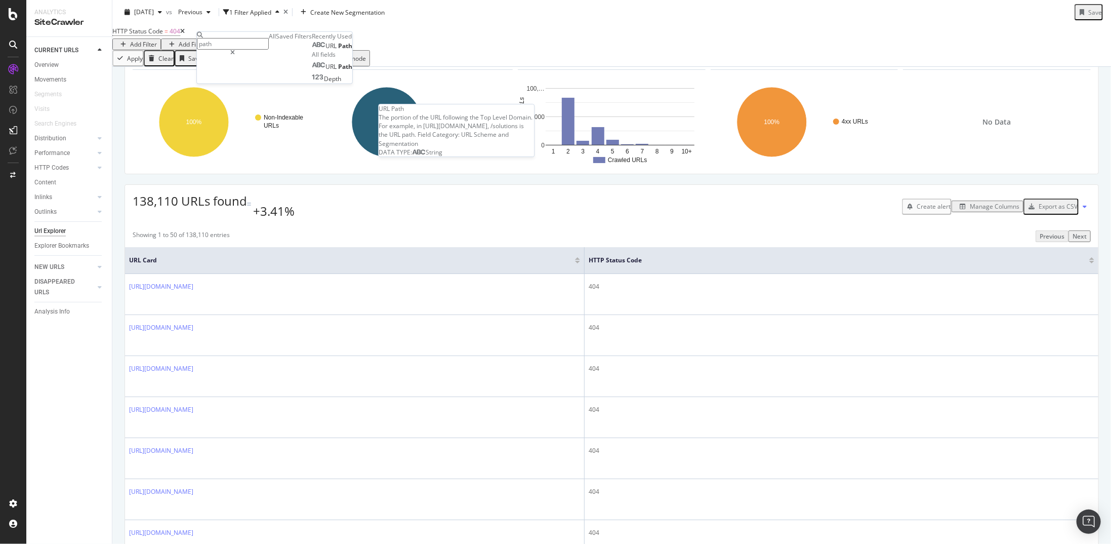
type input "path"
click at [312, 50] on div "URL Path" at bounding box center [332, 46] width 41 height 8
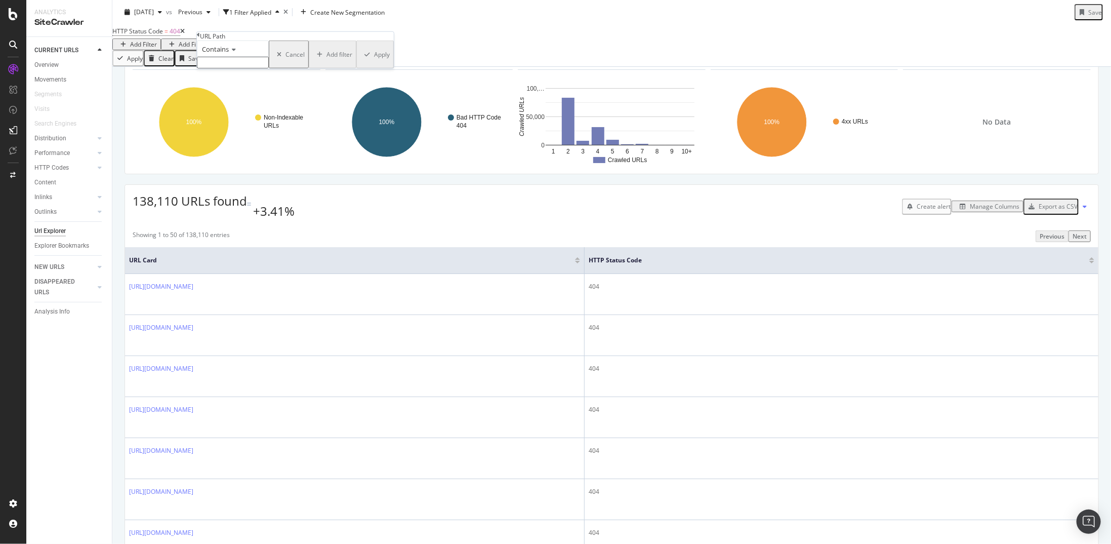
click at [253, 68] on input "text" at bounding box center [233, 63] width 72 height 12
type input "/page/"
click at [229, 57] on div "Contains" at bounding box center [233, 49] width 72 height 16
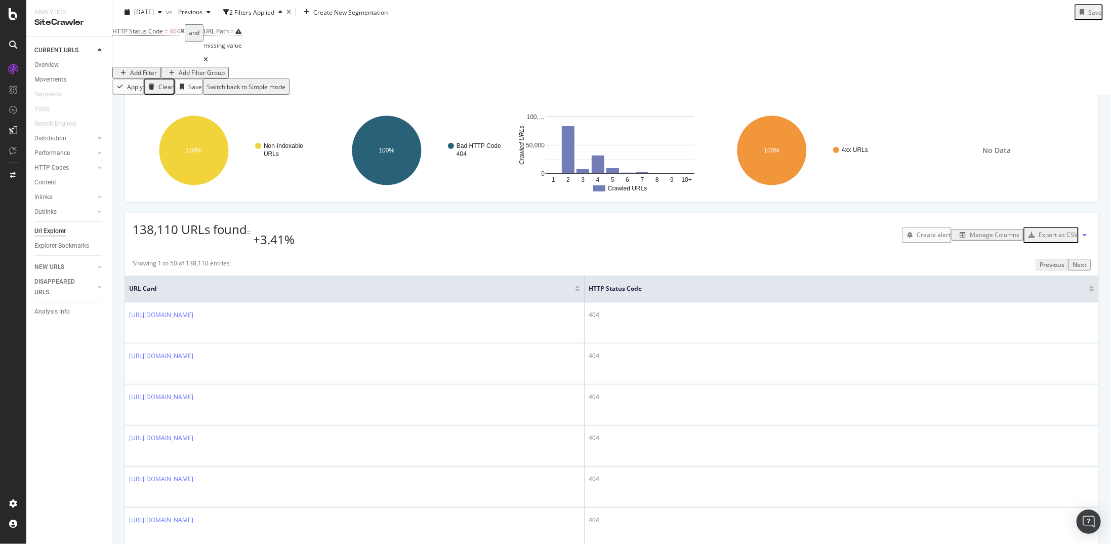
drag, startPoint x: 263, startPoint y: 183, endPoint x: 257, endPoint y: 47, distance: 136.3
click at [242, 47] on span "URL Path = missing value" at bounding box center [223, 45] width 38 height 43
click at [242, 45] on span "URL Path = missing value" at bounding box center [223, 45] width 38 height 43
click at [242, 39] on div "missing value" at bounding box center [223, 45] width 38 height 14
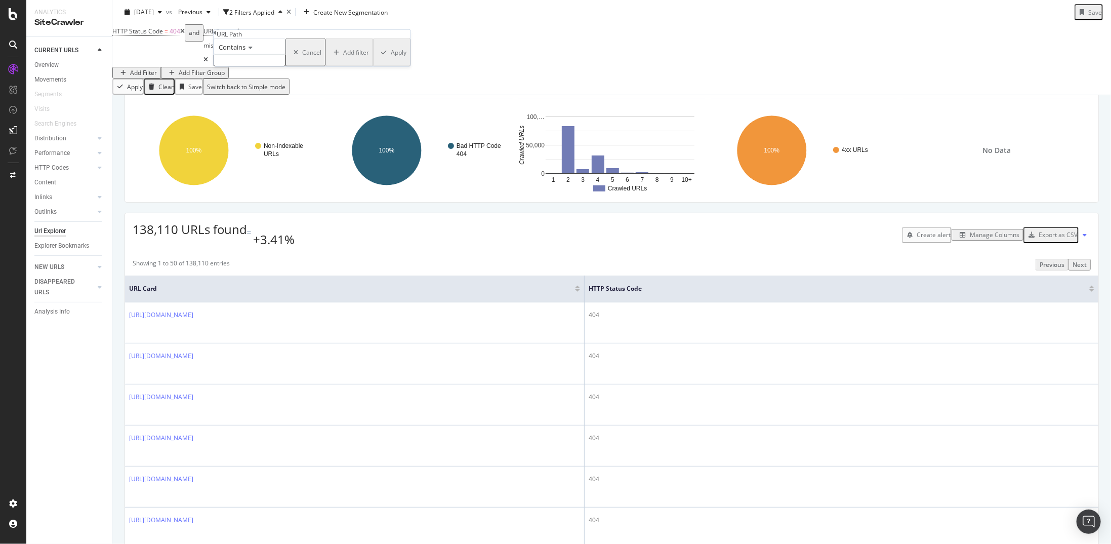
click at [241, 52] on span "Contains" at bounding box center [232, 47] width 27 height 9
click at [256, 140] on div "Doesn't contain" at bounding box center [249, 135] width 71 height 11
click at [248, 66] on input "text" at bounding box center [250, 61] width 72 height 12
type input "/page/"
click at [391, 60] on div "Apply" at bounding box center [399, 55] width 16 height 9
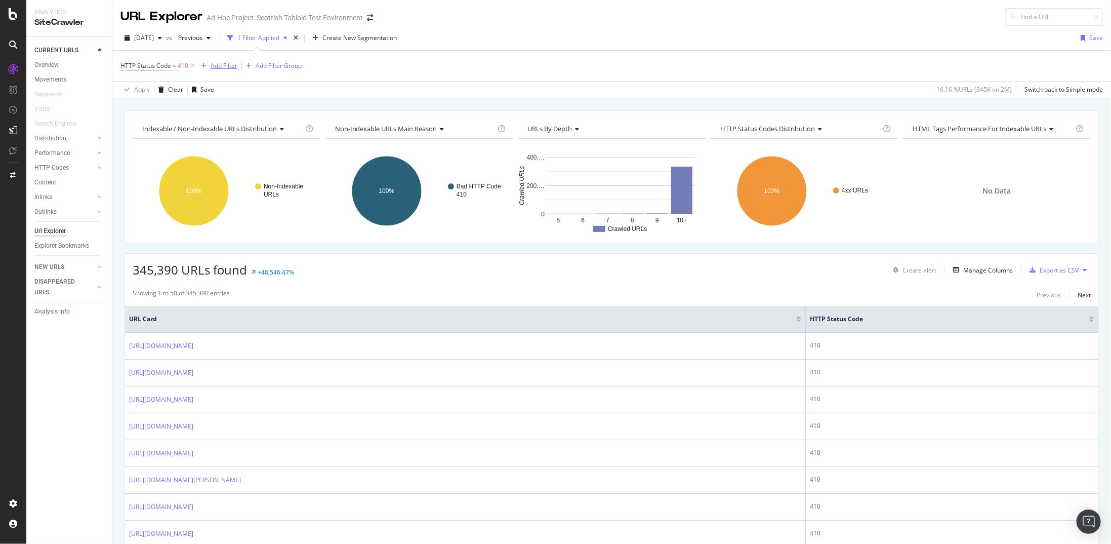
click at [221, 64] on div "Add Filter" at bounding box center [224, 65] width 27 height 9
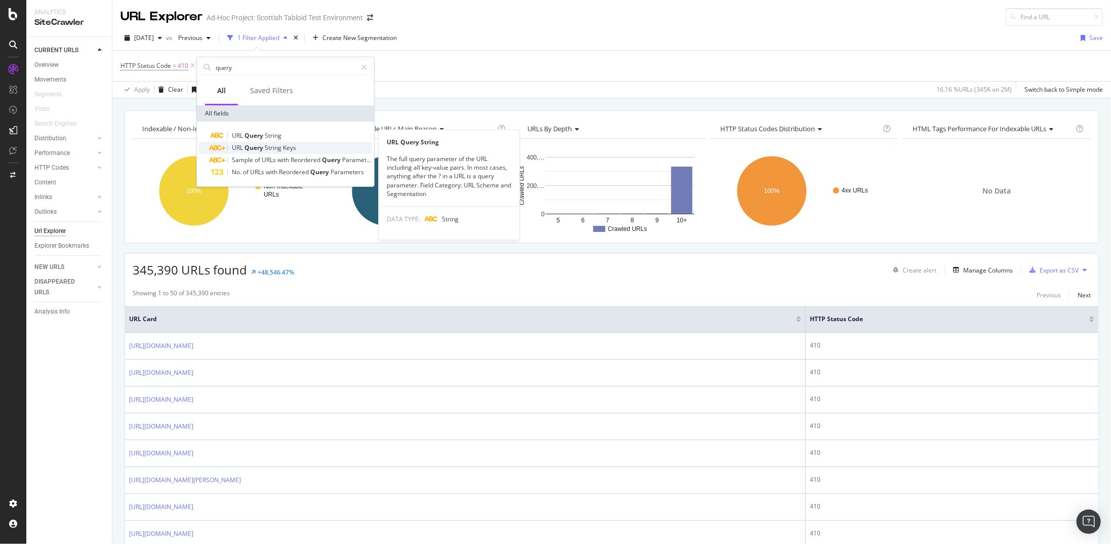
type input "query"
click at [235, 145] on span "URL" at bounding box center [238, 147] width 13 height 9
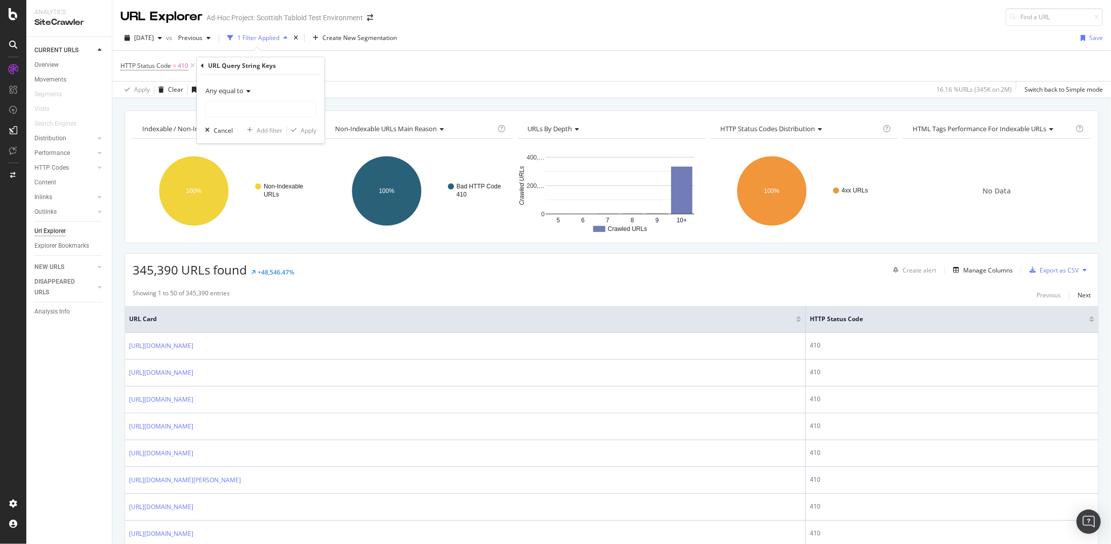
click at [233, 92] on span "Any equal to" at bounding box center [225, 90] width 38 height 9
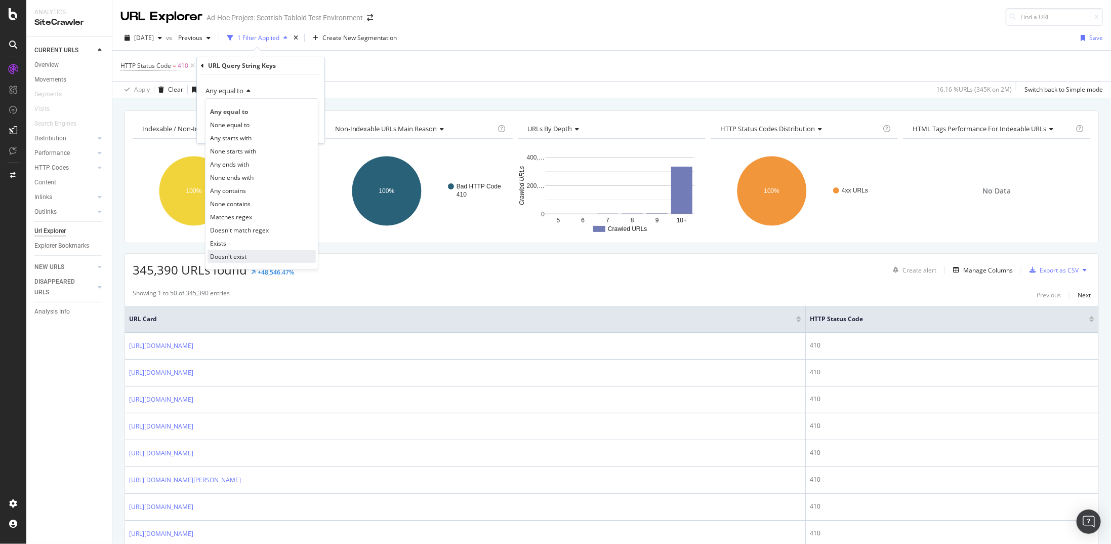
click at [232, 254] on span "Doesn't exist" at bounding box center [228, 256] width 36 height 9
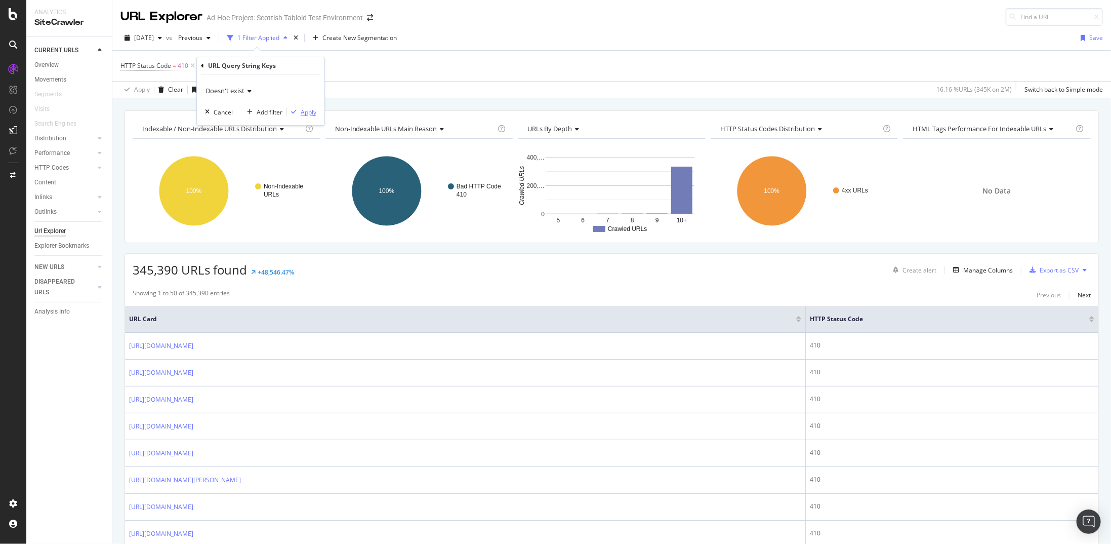
click at [302, 108] on div "Apply" at bounding box center [309, 112] width 16 height 9
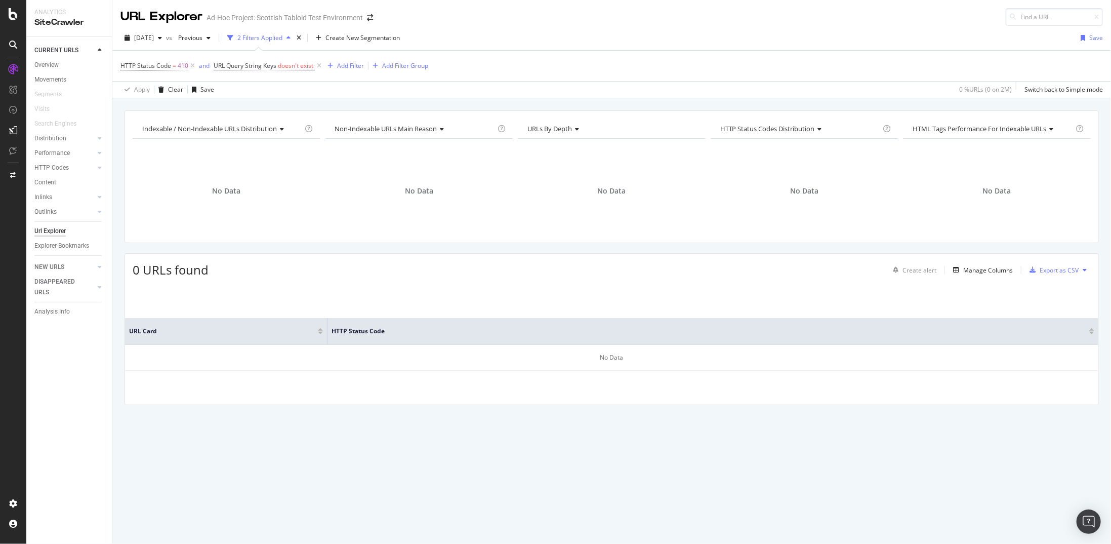
click at [292, 66] on span "doesn't exist" at bounding box center [295, 65] width 35 height 9
click at [219, 64] on icon at bounding box center [219, 64] width 3 height 6
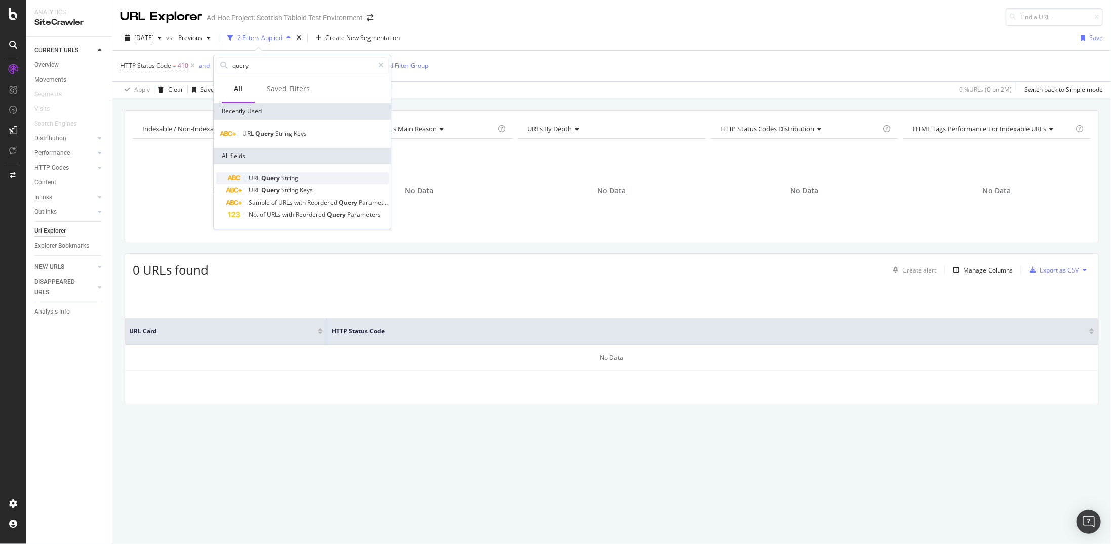
click at [303, 174] on div "URL Query String" at bounding box center [308, 178] width 161 height 12
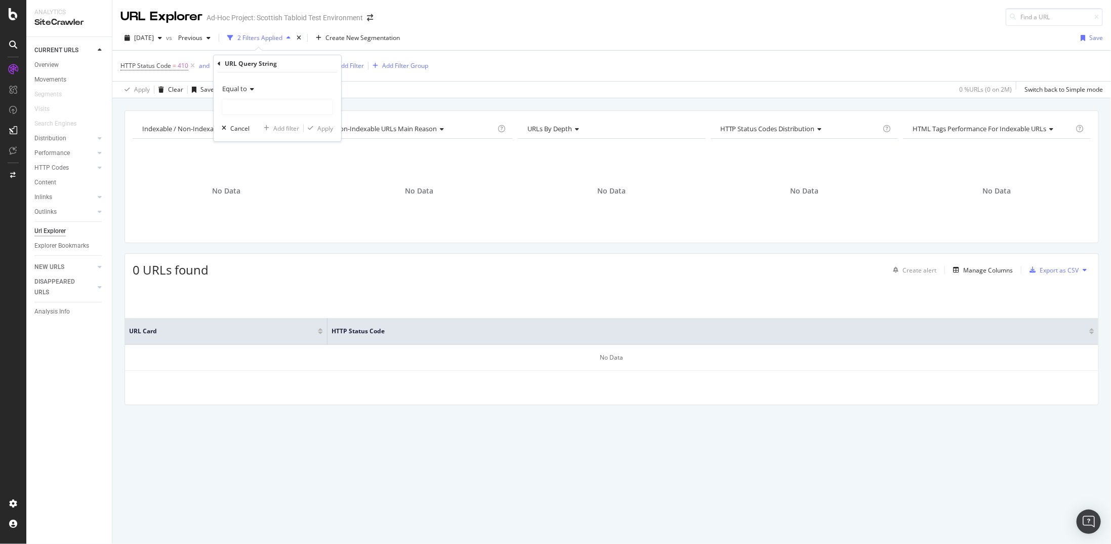
click at [240, 90] on span "Equal to" at bounding box center [234, 88] width 25 height 9
click at [366, 93] on div "Apply Clear Save 0 % URLs ( 0 on 2M ) Switch back to Simple mode" at bounding box center [611, 89] width 999 height 17
click at [309, 64] on div "missing value" at bounding box center [295, 65] width 38 height 9
click at [244, 89] on span "Equal to" at bounding box center [234, 88] width 25 height 9
click at [260, 203] on span "Doesn't contain" at bounding box center [249, 201] width 44 height 9
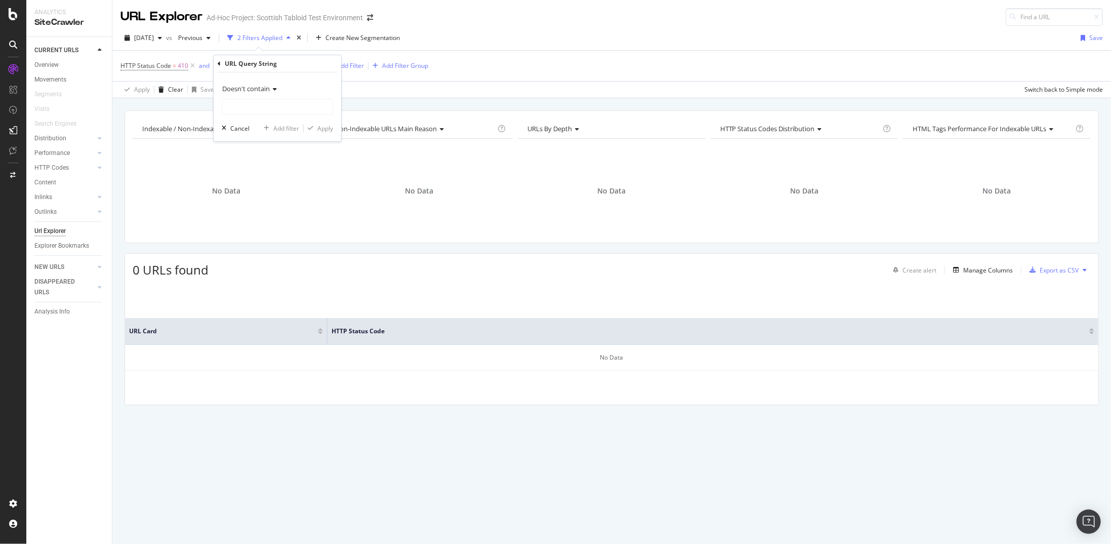
click at [262, 118] on div "Doesn't contain Cancel Add filter Apply" at bounding box center [278, 106] width 128 height 69
click at [265, 112] on input "text" at bounding box center [277, 107] width 110 height 16
click at [227, 130] on div "button" at bounding box center [224, 128] width 13 height 6
click at [322, 65] on icon at bounding box center [319, 66] width 9 height 10
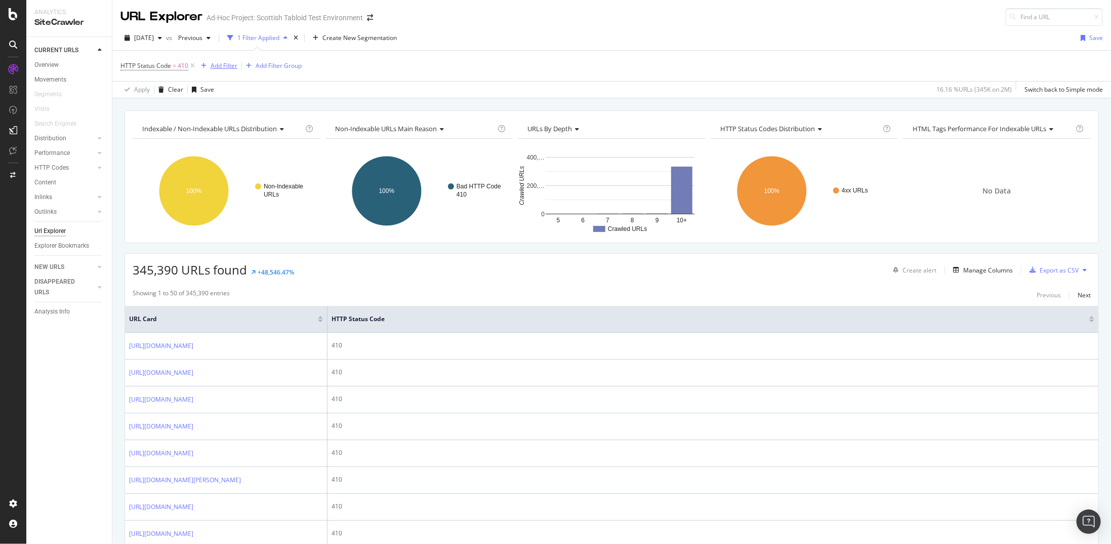
click at [230, 63] on div "Add Filter" at bounding box center [224, 65] width 27 height 9
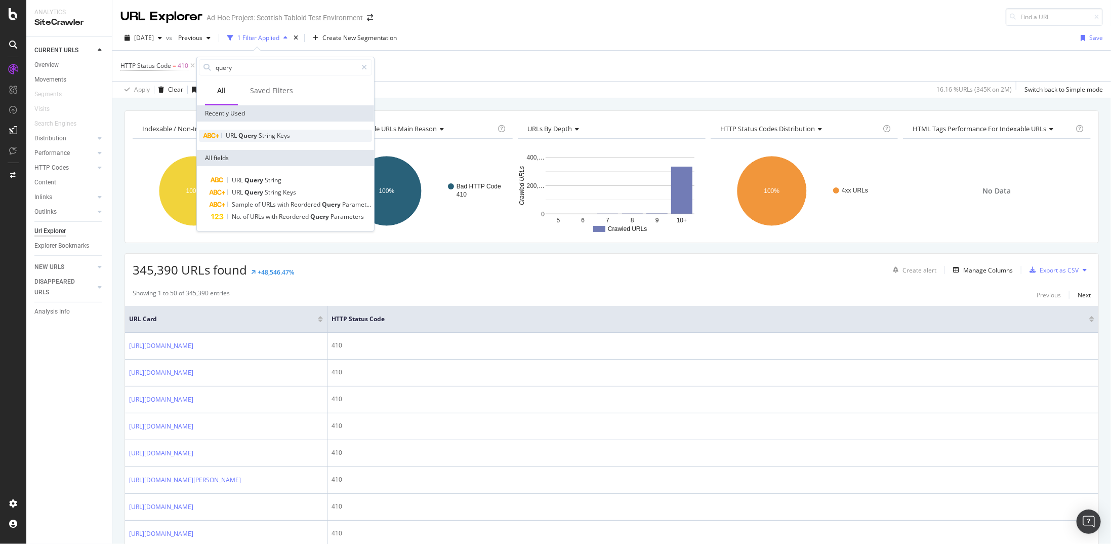
click at [315, 139] on div "URL Query String Keys" at bounding box center [285, 136] width 173 height 12
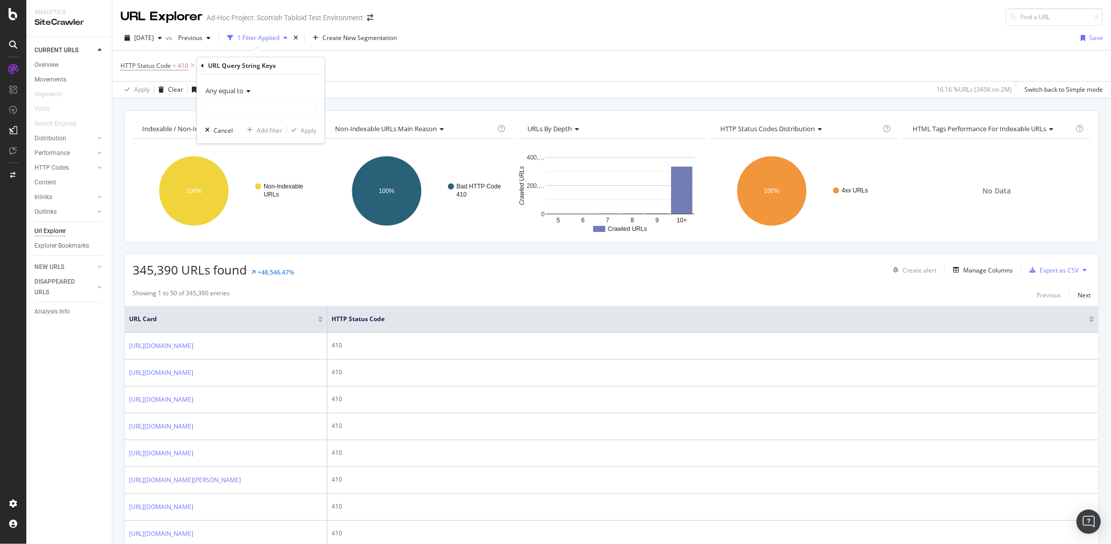
click at [246, 88] on icon at bounding box center [247, 91] width 7 height 6
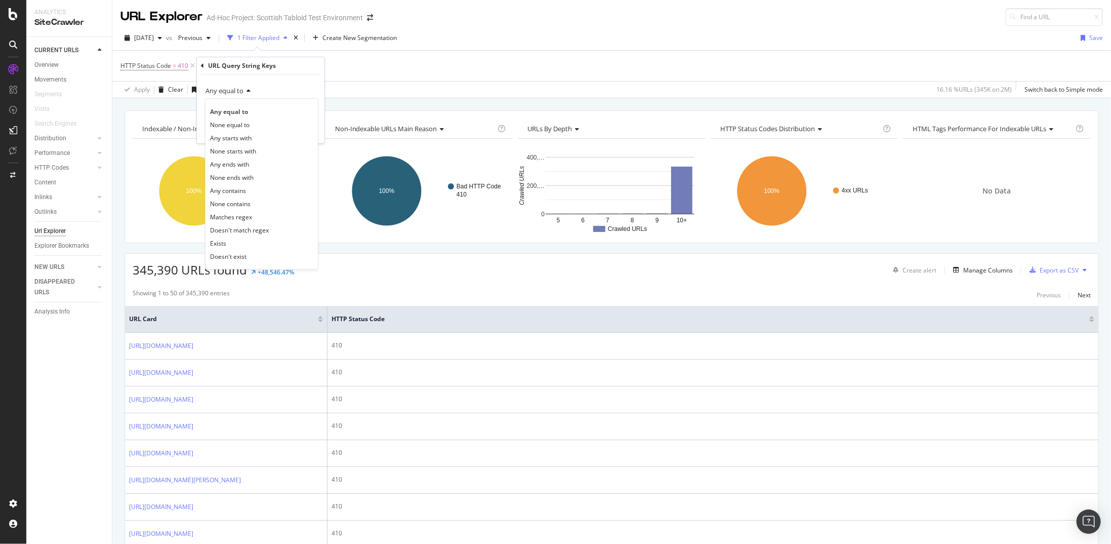
click at [265, 92] on div "Any equal to" at bounding box center [260, 91] width 111 height 16
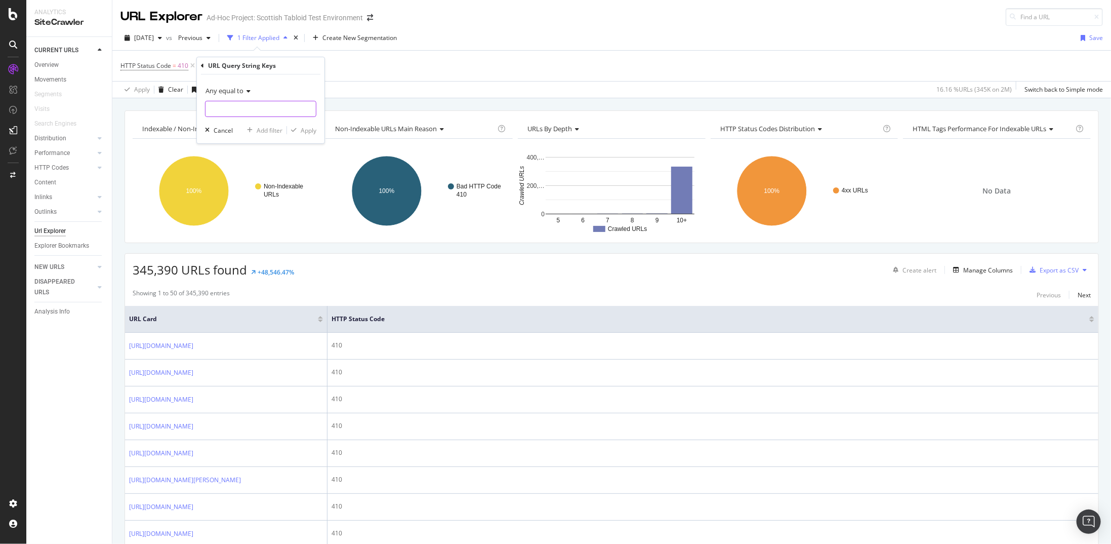
click at [266, 108] on input "text" at bounding box center [261, 109] width 110 height 16
type input "s="
click at [314, 130] on div "Apply" at bounding box center [309, 130] width 16 height 9
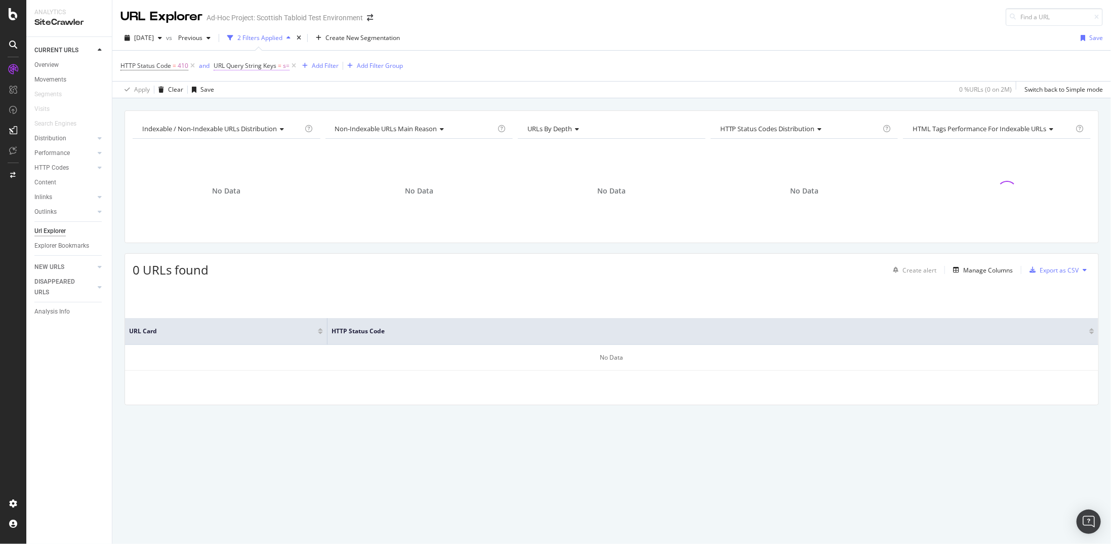
click at [271, 63] on span "URL Query String Keys" at bounding box center [245, 65] width 63 height 9
click at [266, 104] on input "s=" at bounding box center [270, 107] width 96 height 16
click at [241, 105] on input "s=" at bounding box center [270, 107] width 96 height 16
click at [250, 92] on span "Any equal to" at bounding box center [241, 88] width 38 height 9
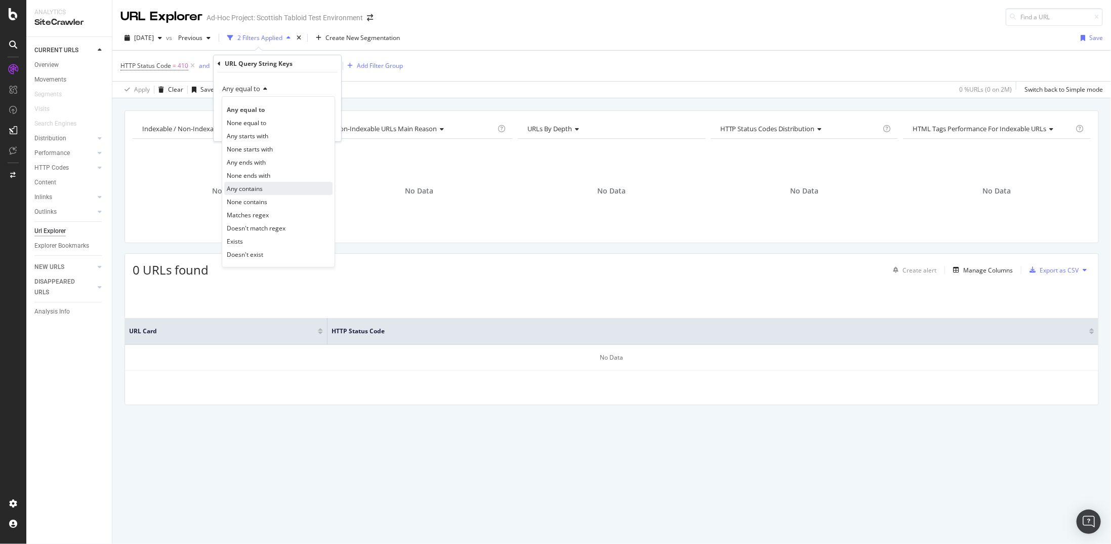
click at [260, 191] on span "Any contains" at bounding box center [245, 188] width 36 height 9
click at [256, 79] on div "Any contains s= Cancel Add filter Apply" at bounding box center [278, 106] width 128 height 69
click at [253, 90] on span "Any contains" at bounding box center [241, 88] width 39 height 9
click at [297, 82] on div "Any contains" at bounding box center [277, 88] width 111 height 16
click at [317, 132] on button "Apply" at bounding box center [318, 128] width 29 height 10
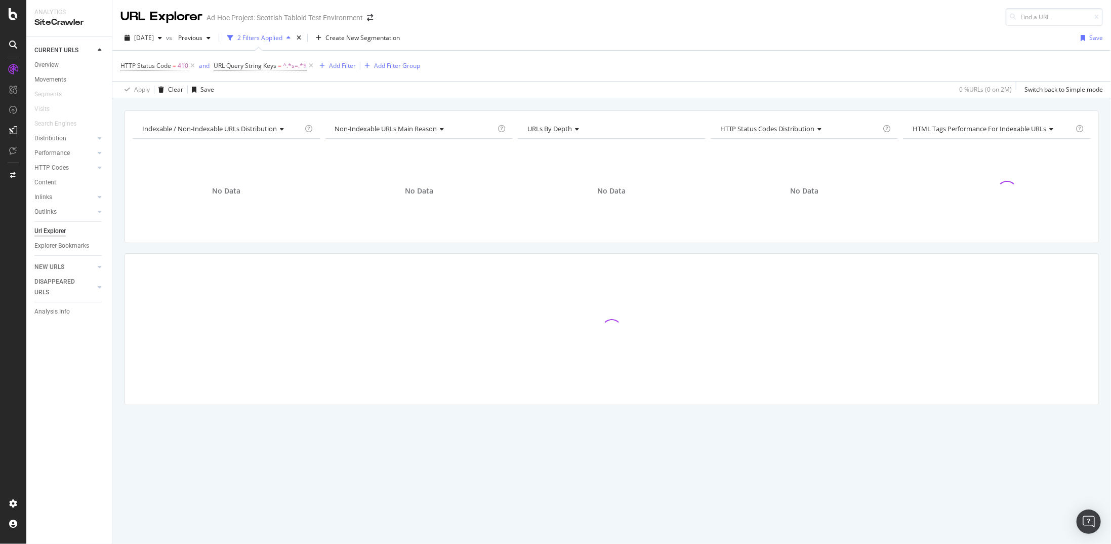
click at [277, 72] on div "HTTP Status Code = 410 and URL Query String Keys = ^.*s=.*$ Add Filter Add Filt…" at bounding box center [611, 66] width 983 height 30
click at [281, 66] on span "URL Query String Keys = ^.*s=.*$" at bounding box center [260, 65] width 93 height 9
click at [268, 102] on input "s=" at bounding box center [270, 107] width 96 height 16
click at [265, 86] on icon at bounding box center [264, 89] width 7 height 6
click at [272, 132] on div "Any starts with" at bounding box center [278, 135] width 108 height 13
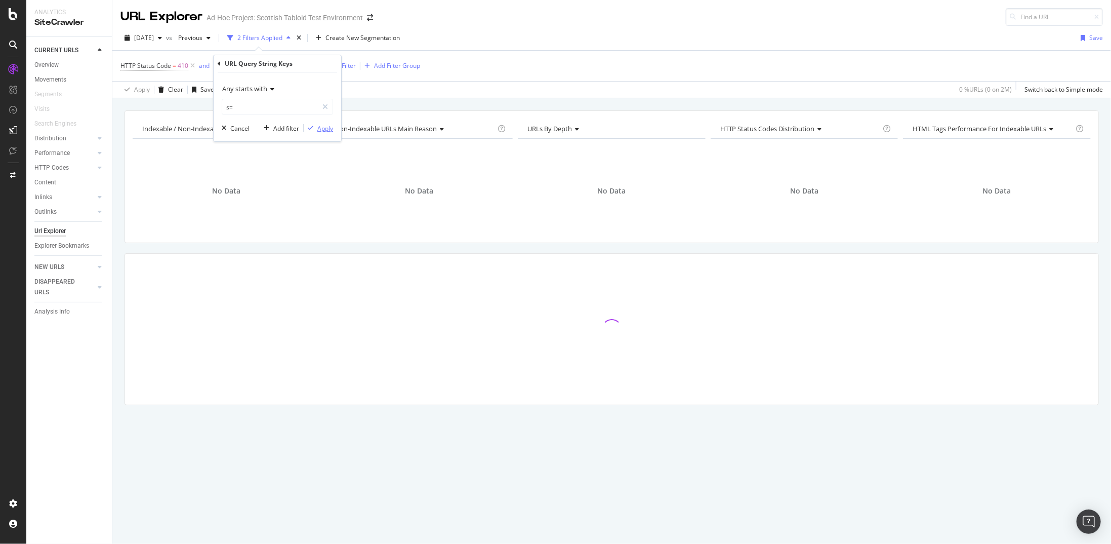
click at [325, 126] on div "Apply" at bounding box center [325, 128] width 16 height 9
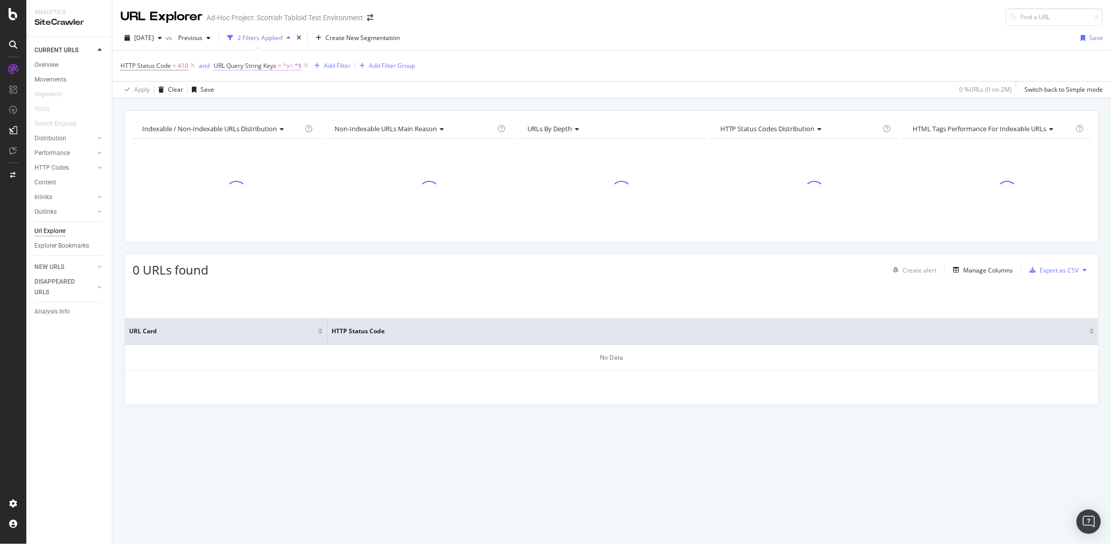
click at [294, 69] on span "^s=.*$" at bounding box center [292, 66] width 19 height 14
click at [230, 107] on input "s=" at bounding box center [270, 107] width 96 height 16
click at [254, 107] on input "s=" at bounding box center [270, 107] width 96 height 16
click at [251, 108] on input "s=" at bounding box center [270, 107] width 96 height 16
type input "?s="
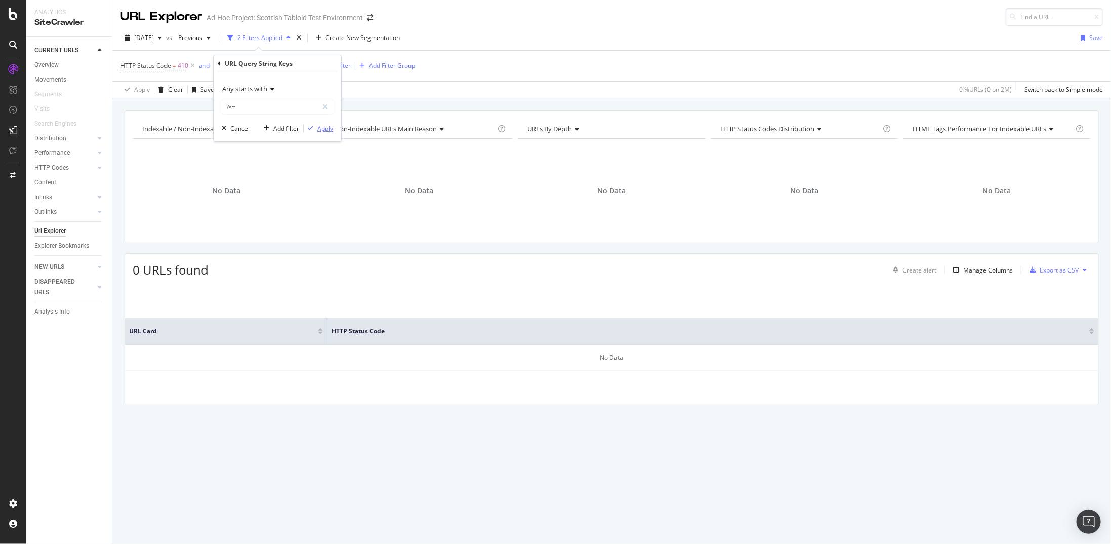
click at [330, 125] on div "Apply" at bounding box center [325, 128] width 16 height 9
click at [280, 62] on span "=" at bounding box center [280, 65] width 4 height 9
click at [254, 94] on div "Any starts with" at bounding box center [277, 88] width 111 height 16
click at [251, 251] on span "Doesn't exist" at bounding box center [245, 254] width 36 height 9
click at [331, 110] on div "Apply" at bounding box center [325, 110] width 16 height 9
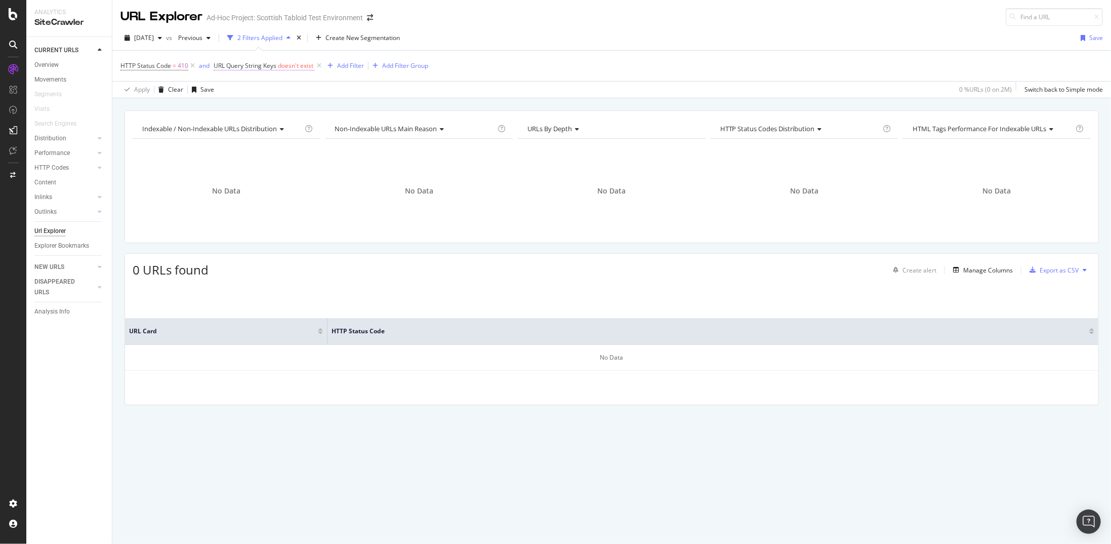
click at [294, 67] on span "doesn't exist" at bounding box center [295, 65] width 35 height 9
click at [218, 63] on icon at bounding box center [219, 64] width 3 height 6
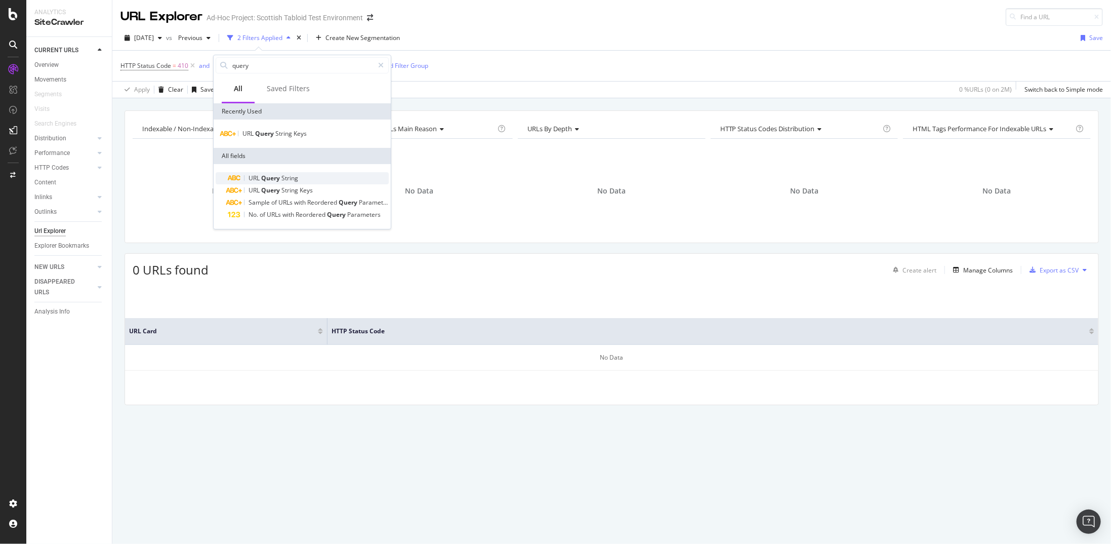
click at [284, 175] on span "String" at bounding box center [289, 178] width 17 height 9
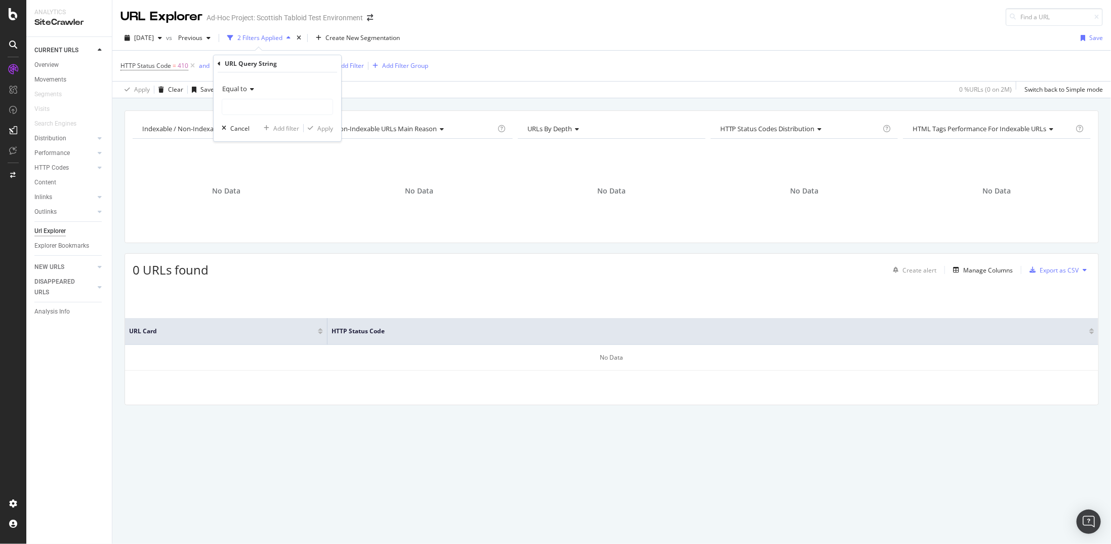
click at [250, 88] on icon at bounding box center [250, 89] width 7 height 6
click at [269, 190] on div "Contains" at bounding box center [278, 188] width 108 height 13
click at [257, 104] on input "text" at bounding box center [277, 107] width 110 height 16
type input "s="
click at [324, 126] on div "Apply" at bounding box center [325, 128] width 16 height 9
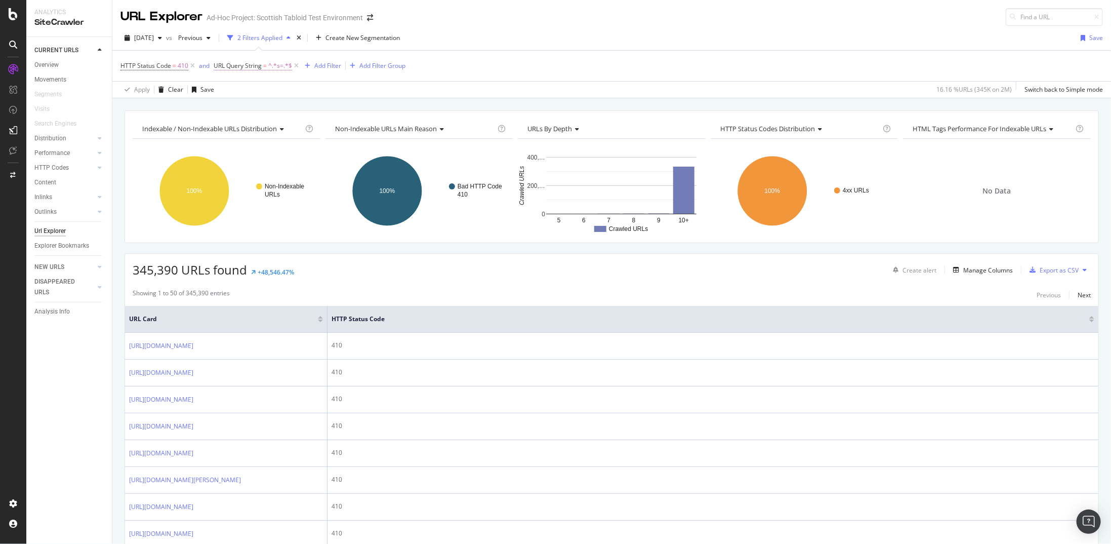
click at [270, 69] on span "^.*s=.*$" at bounding box center [280, 66] width 24 height 14
click at [244, 85] on span "Contains" at bounding box center [235, 88] width 27 height 9
click at [253, 199] on span "Doesn't contain" at bounding box center [249, 201] width 44 height 9
click at [323, 126] on div "Apply" at bounding box center [325, 128] width 16 height 9
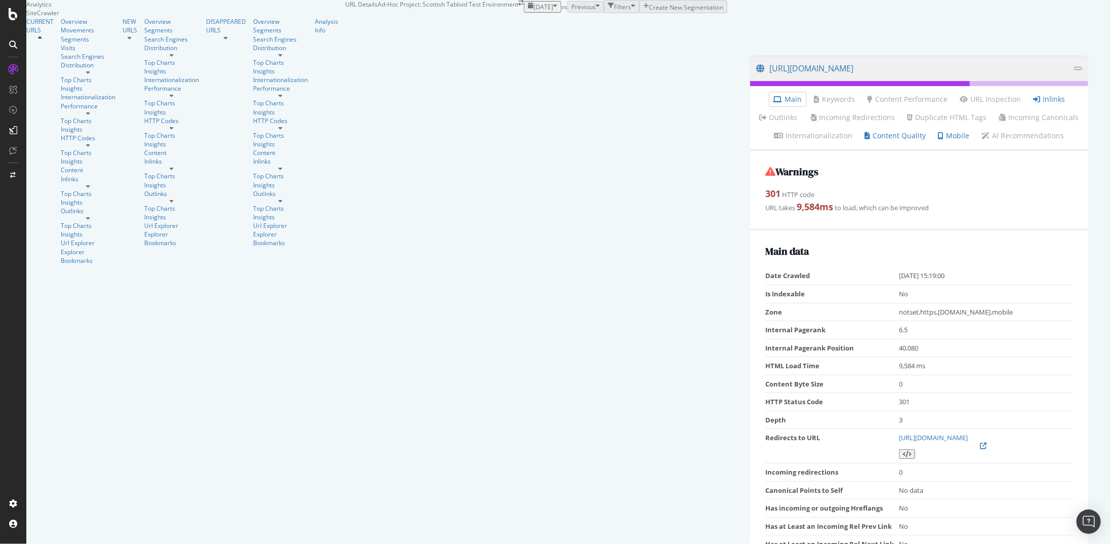
click at [1030, 106] on li "Inlinks" at bounding box center [1050, 99] width 40 height 14
click at [1034, 104] on link "Inlinks" at bounding box center [1050, 99] width 32 height 10
